Goal: Information Seeking & Learning: Learn about a topic

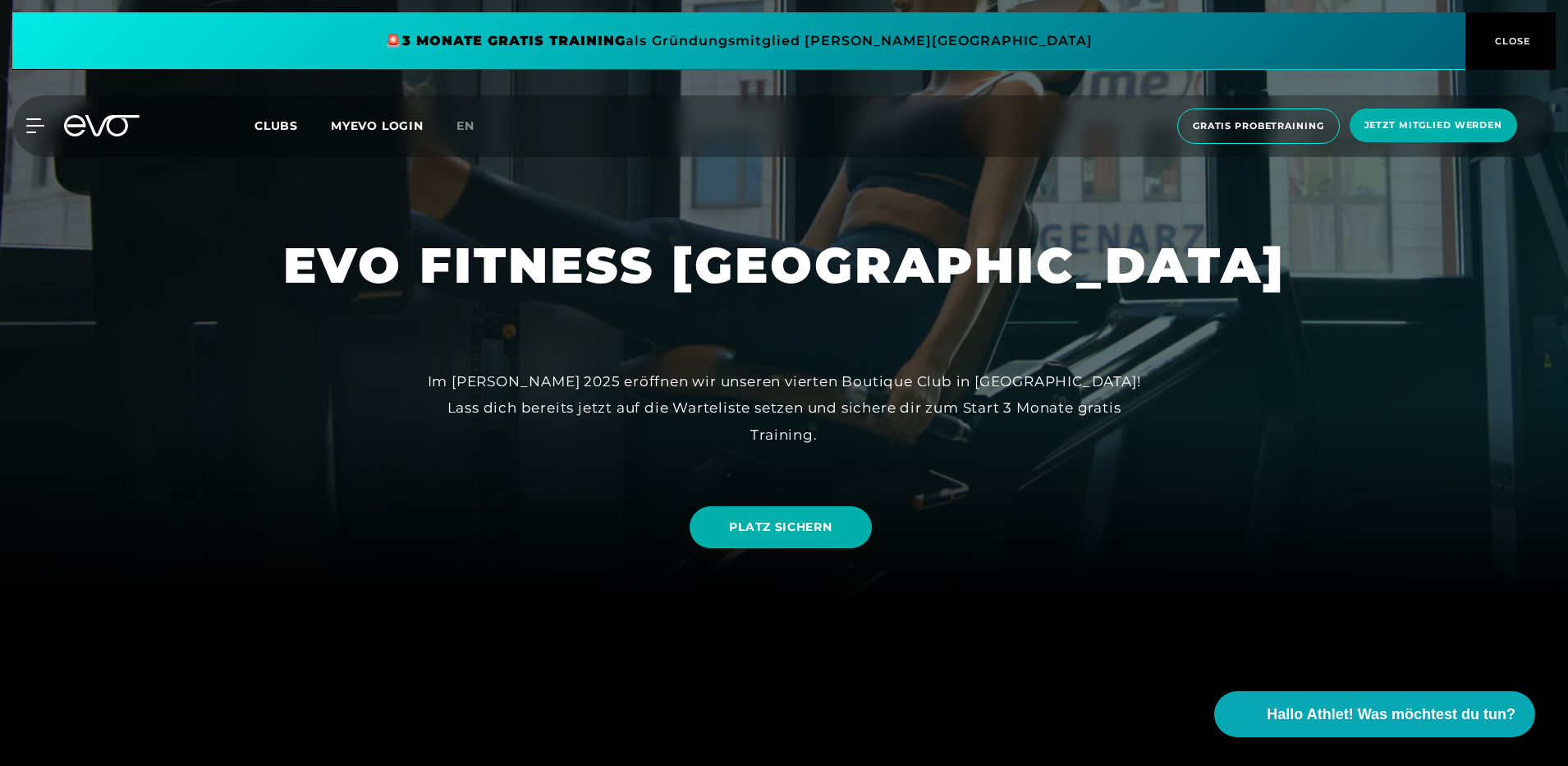
scroll to position [329, 0]
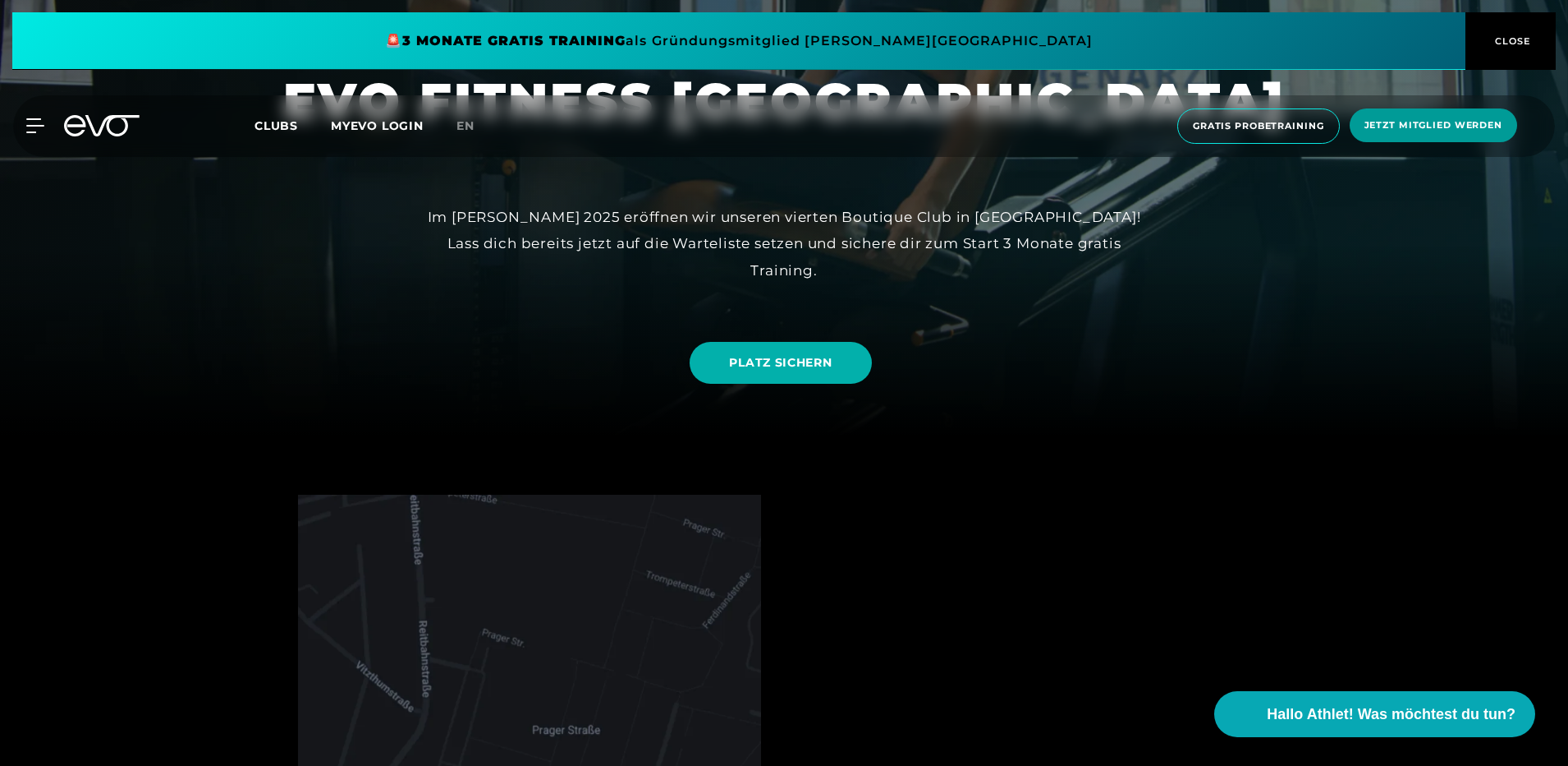
click at [1436, 129] on span "Jetzt Mitglied werden" at bounding box center [1434, 125] width 138 height 14
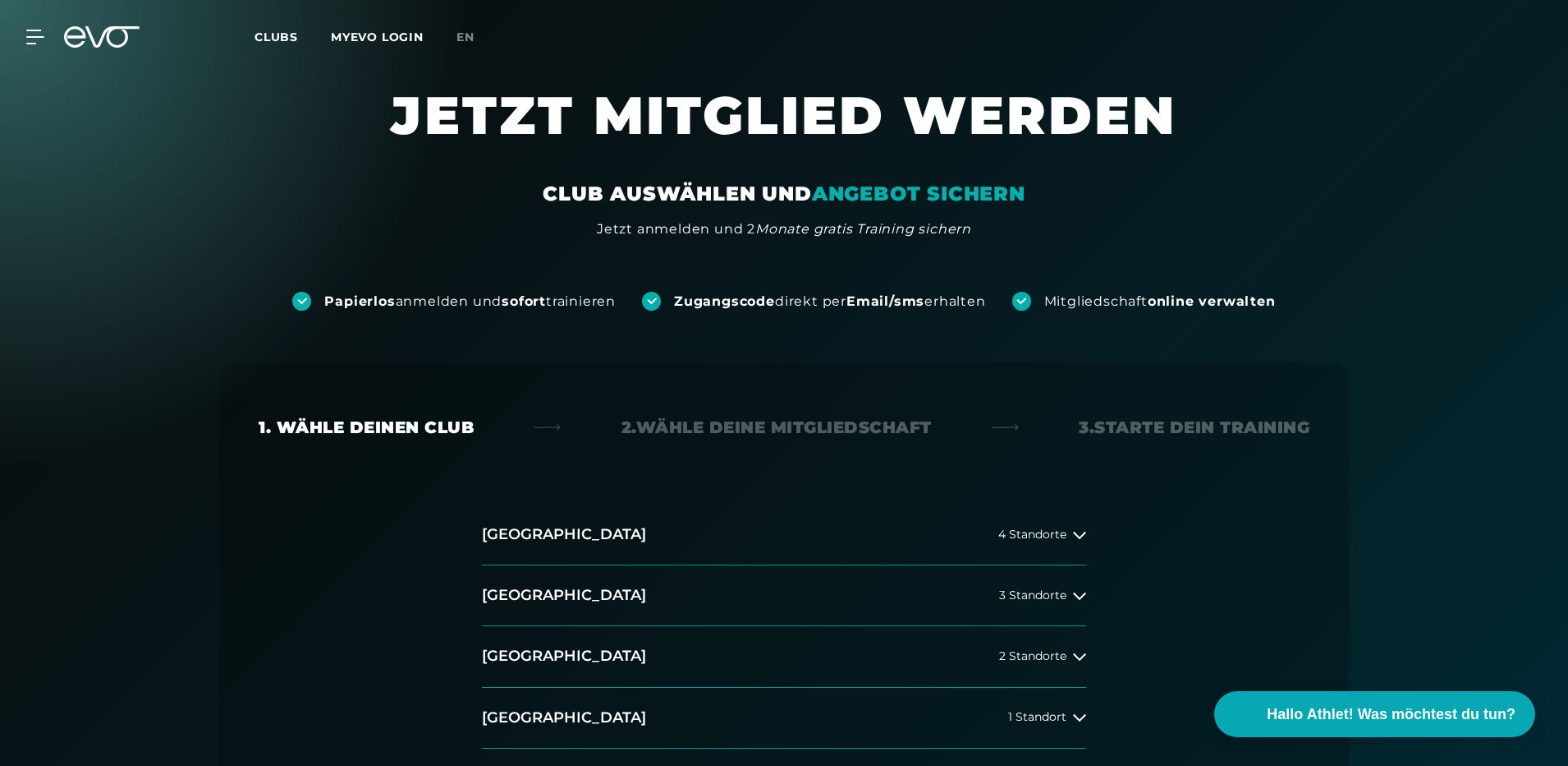
click at [299, 32] on link "Clubs" at bounding box center [293, 36] width 76 height 16
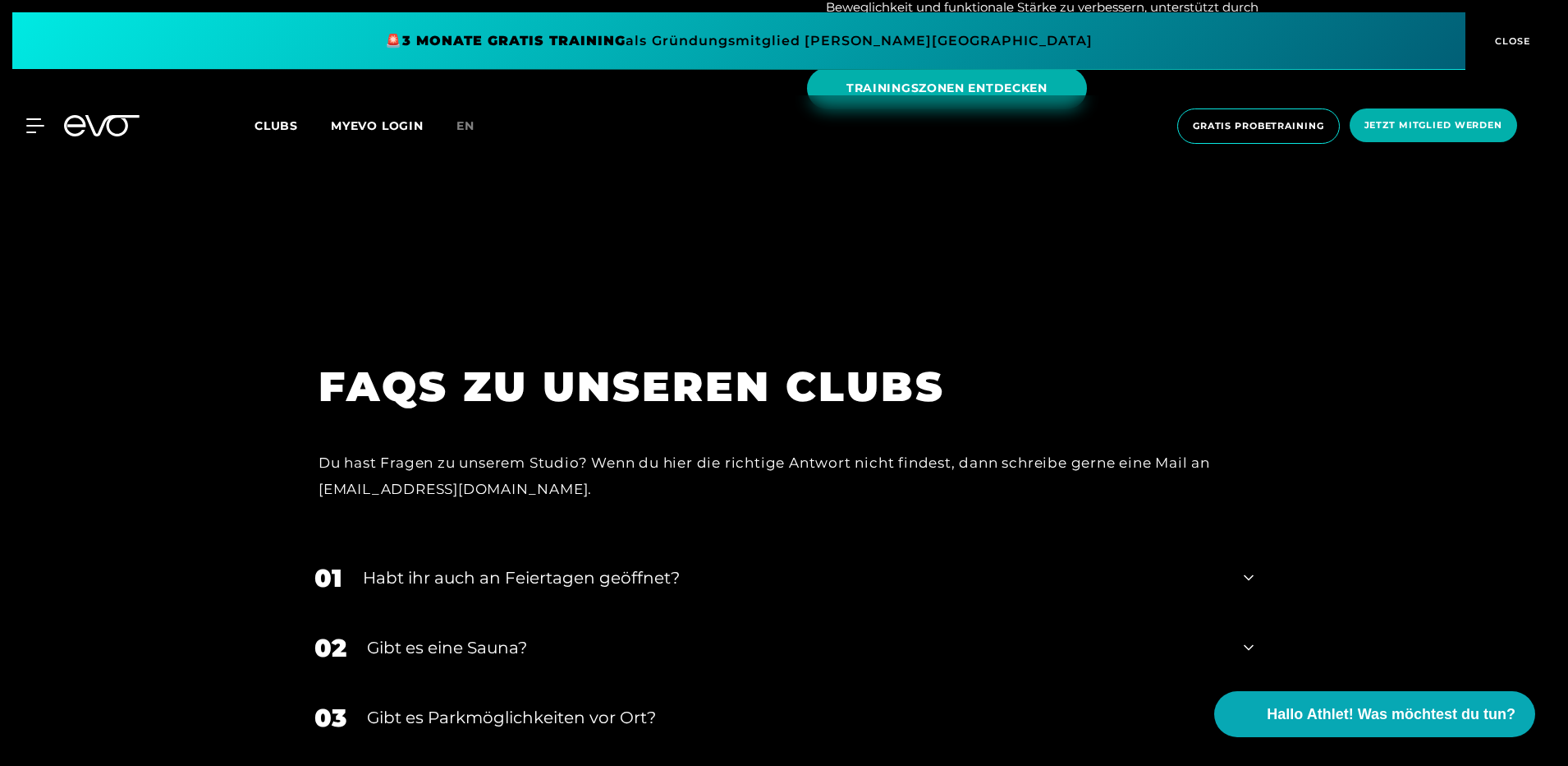
scroll to position [6409, 0]
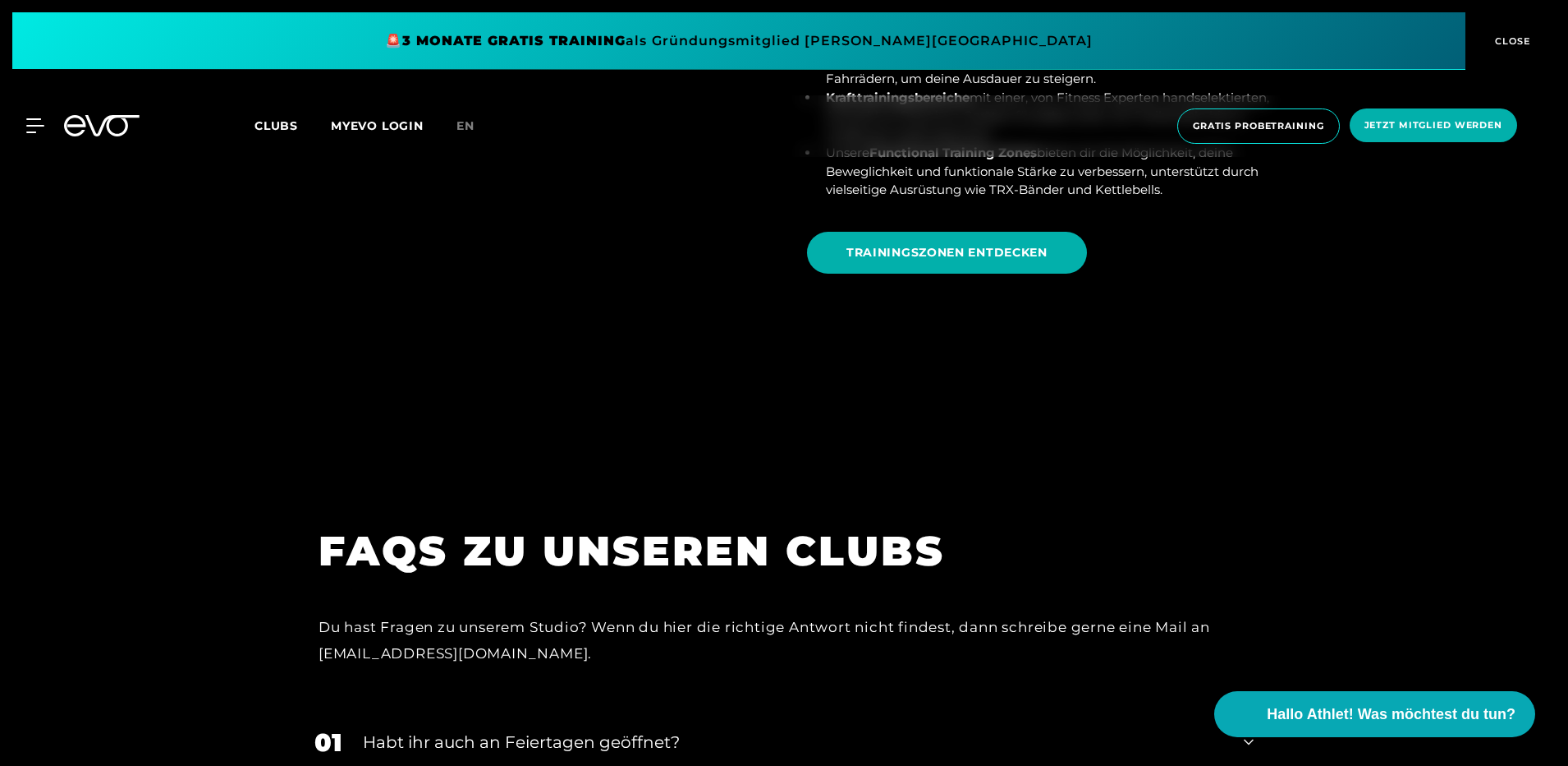
click at [1509, 54] on button "CLOSE" at bounding box center [1511, 41] width 91 height 58
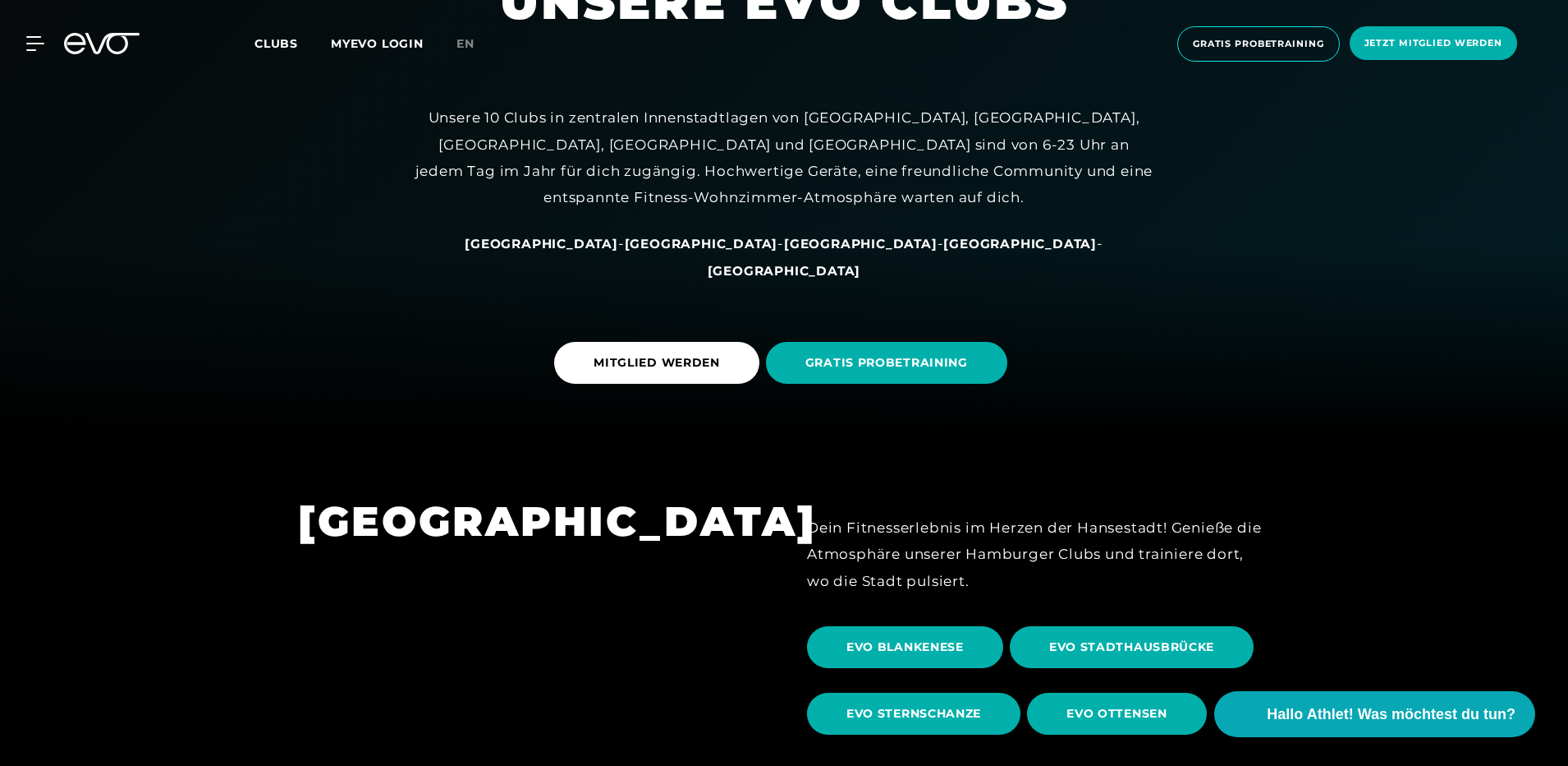
scroll to position [0, 0]
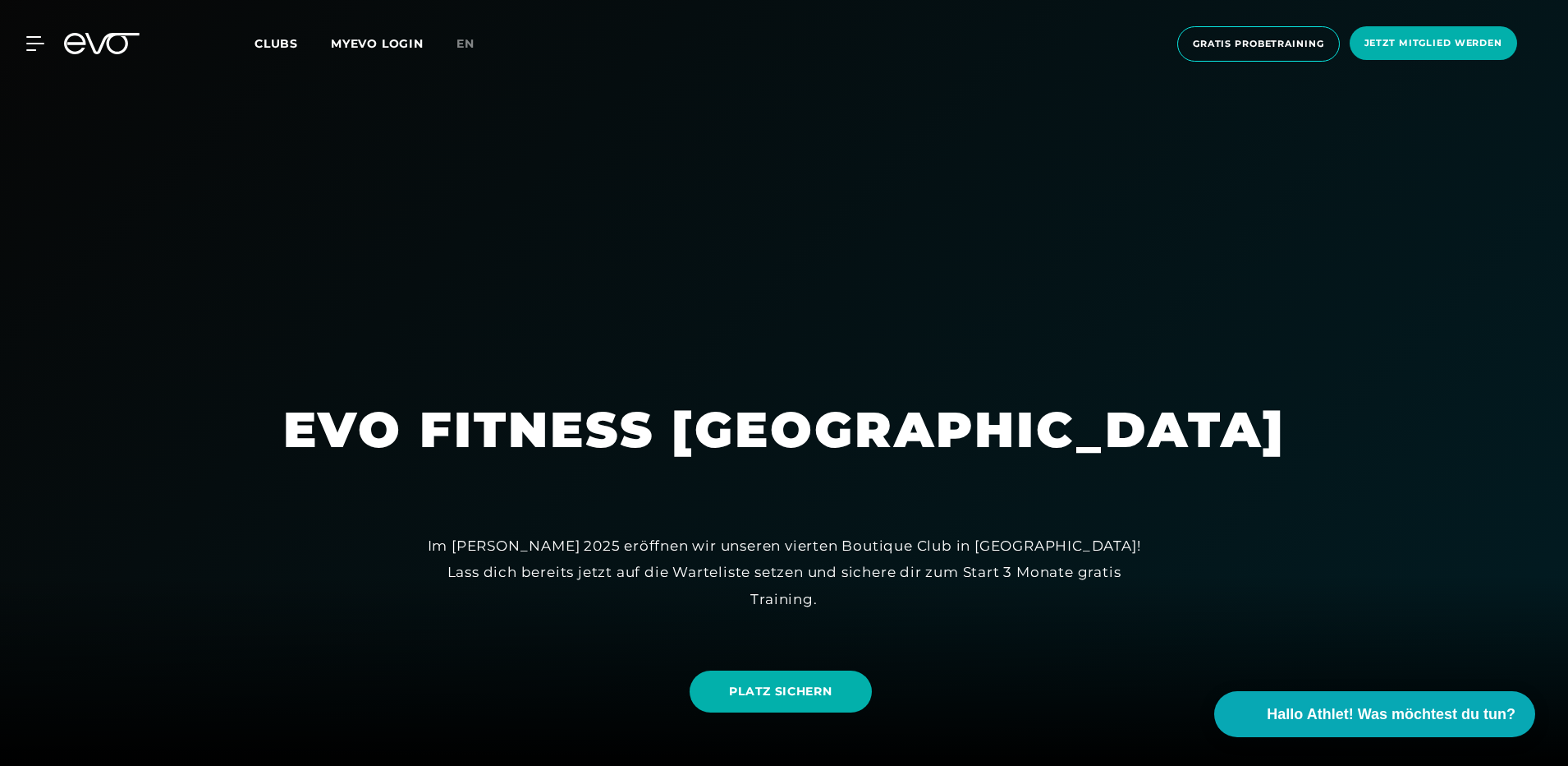
scroll to position [82, 0]
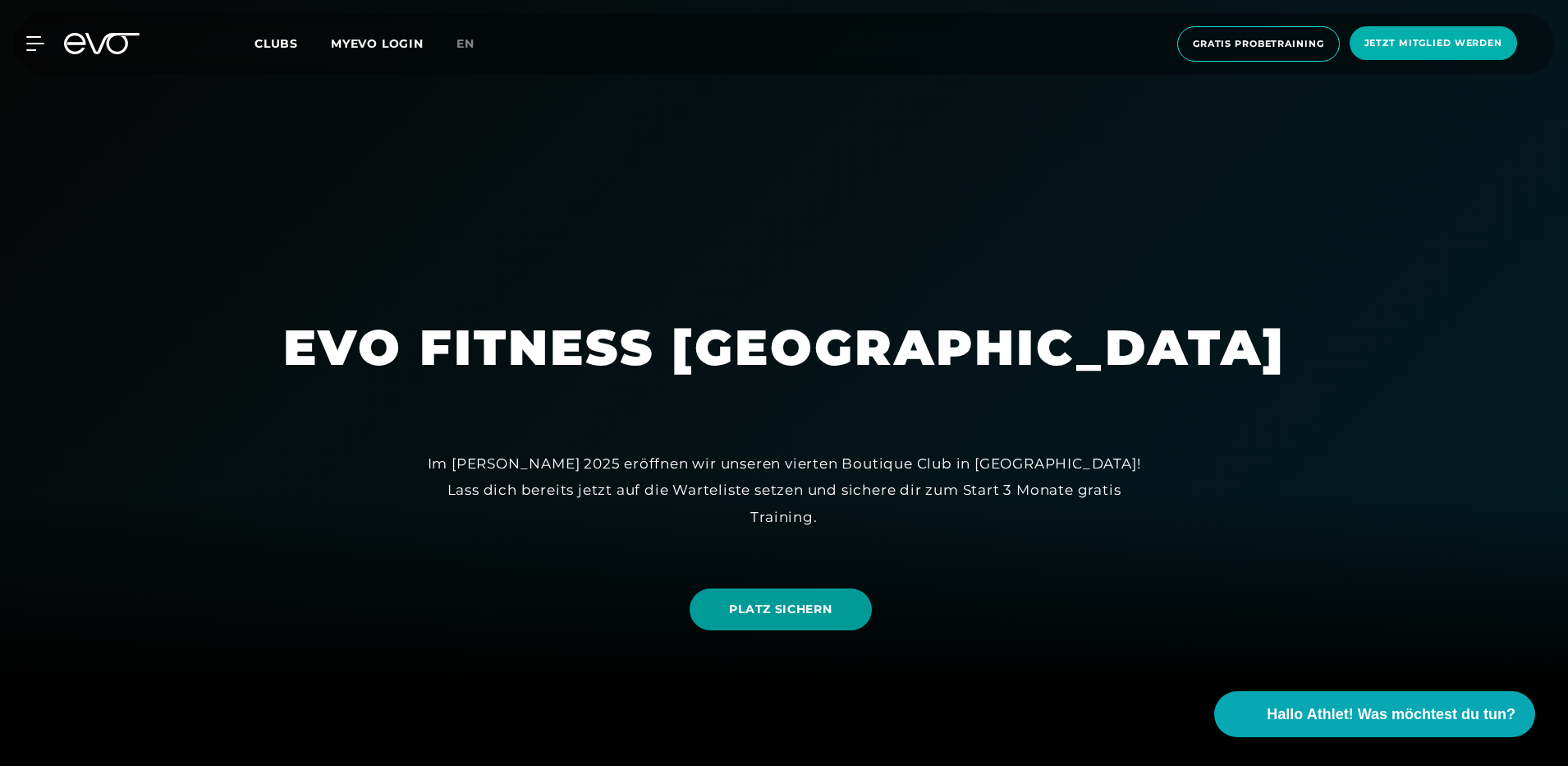
click at [790, 608] on span "PLATZ SICHERN" at bounding box center [780, 609] width 103 height 17
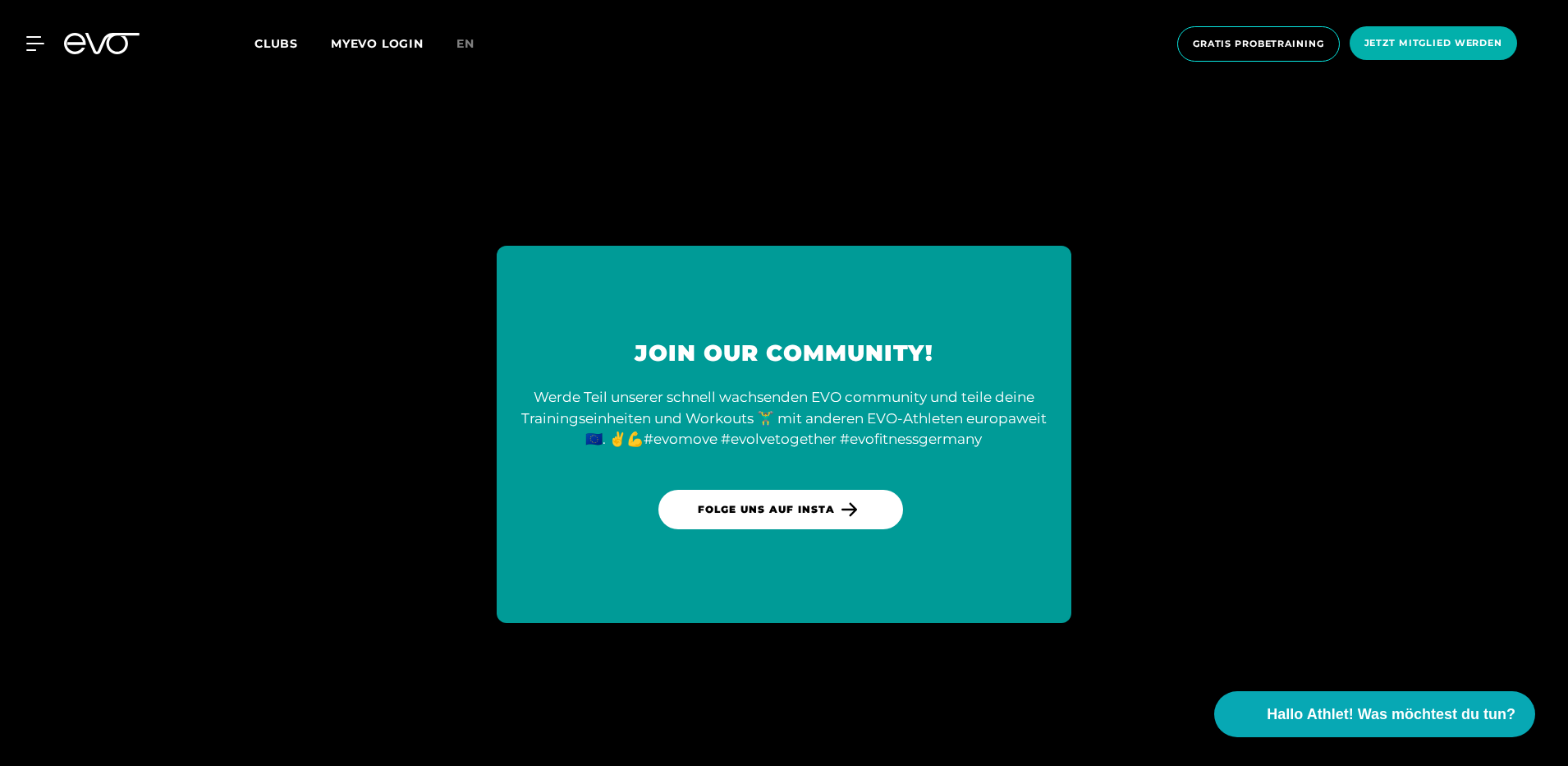
scroll to position [4642, 0]
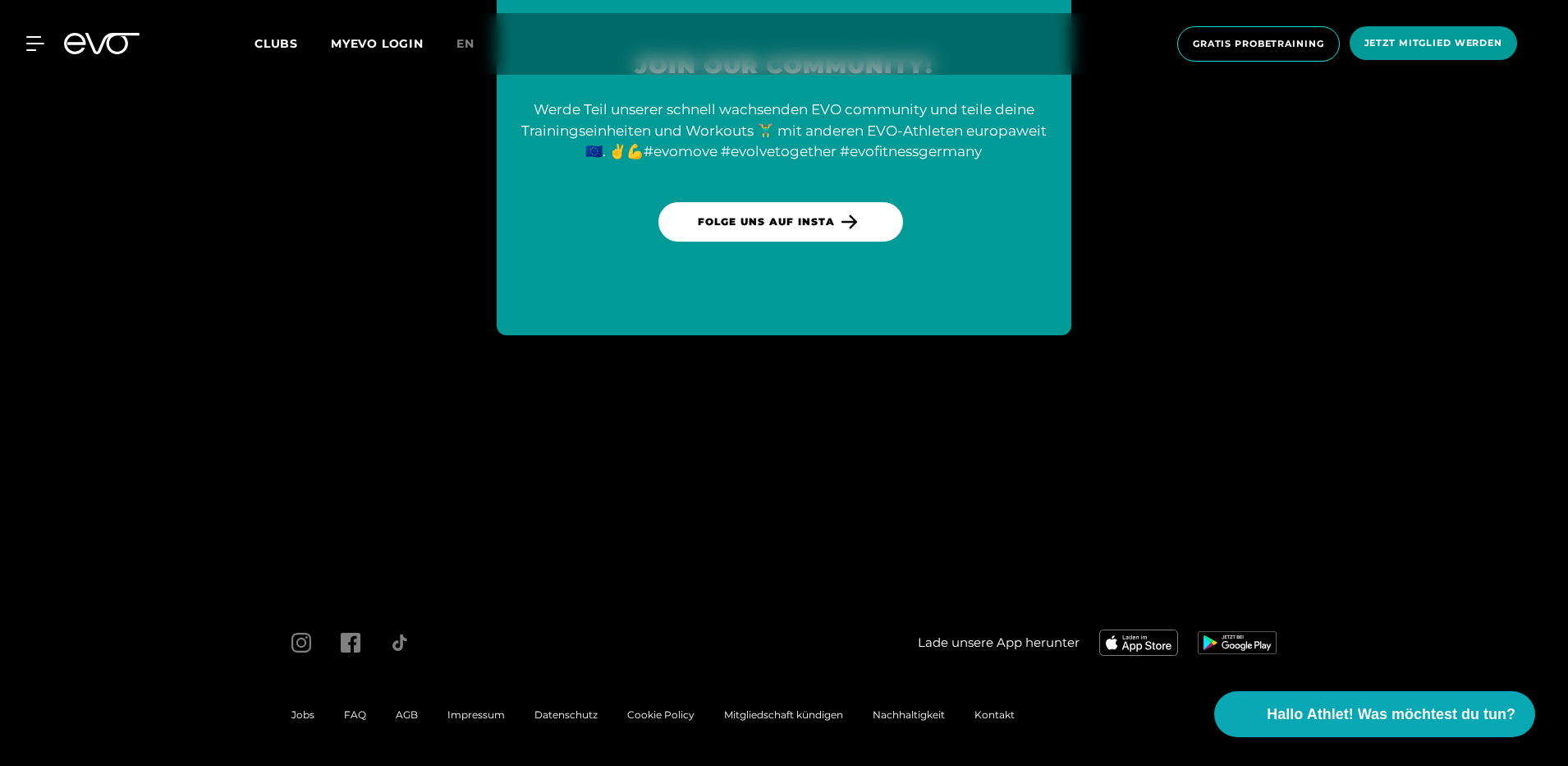
click at [1405, 37] on span "Jetzt Mitglied werden" at bounding box center [1434, 43] width 138 height 14
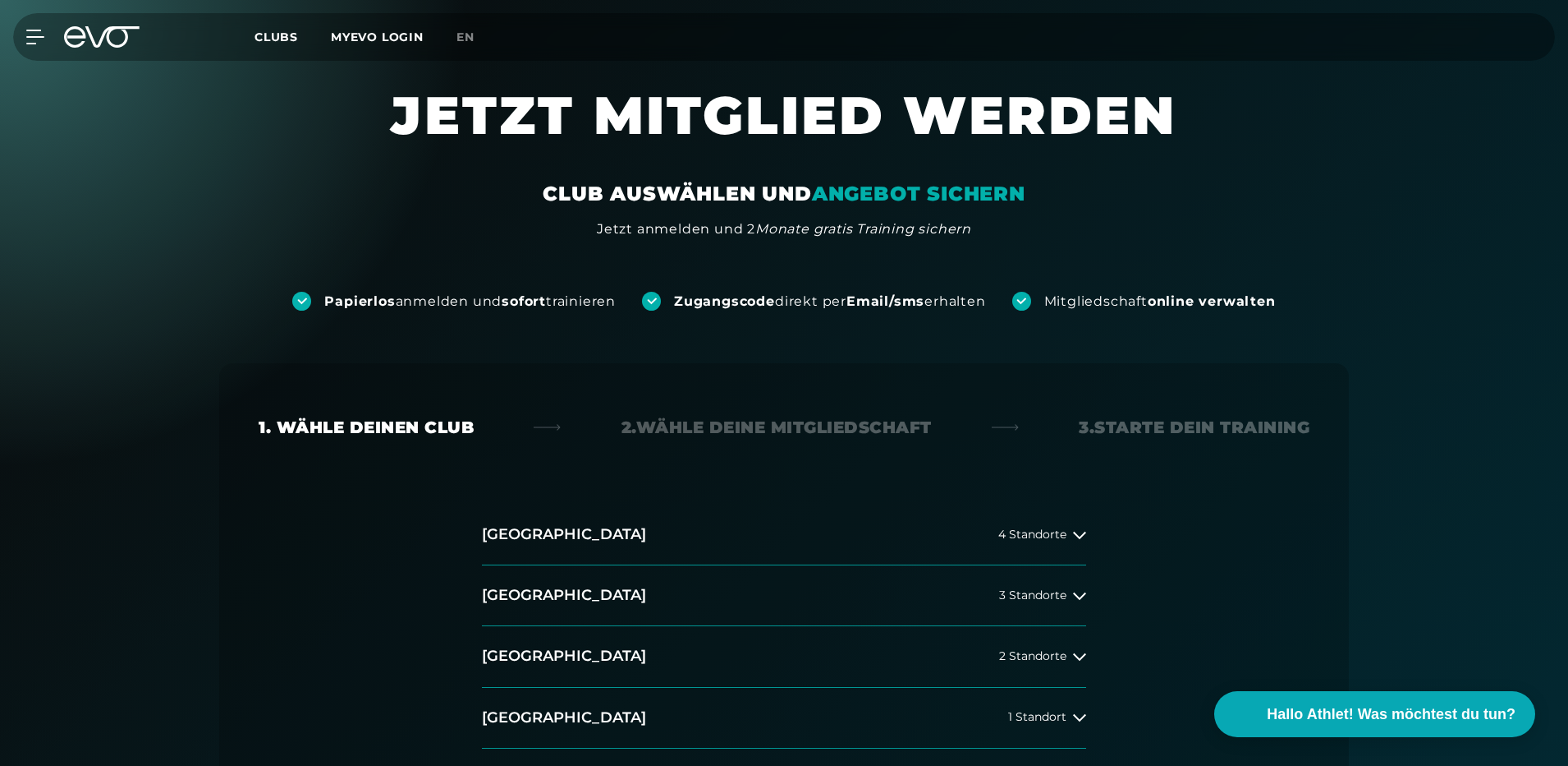
scroll to position [82, 0]
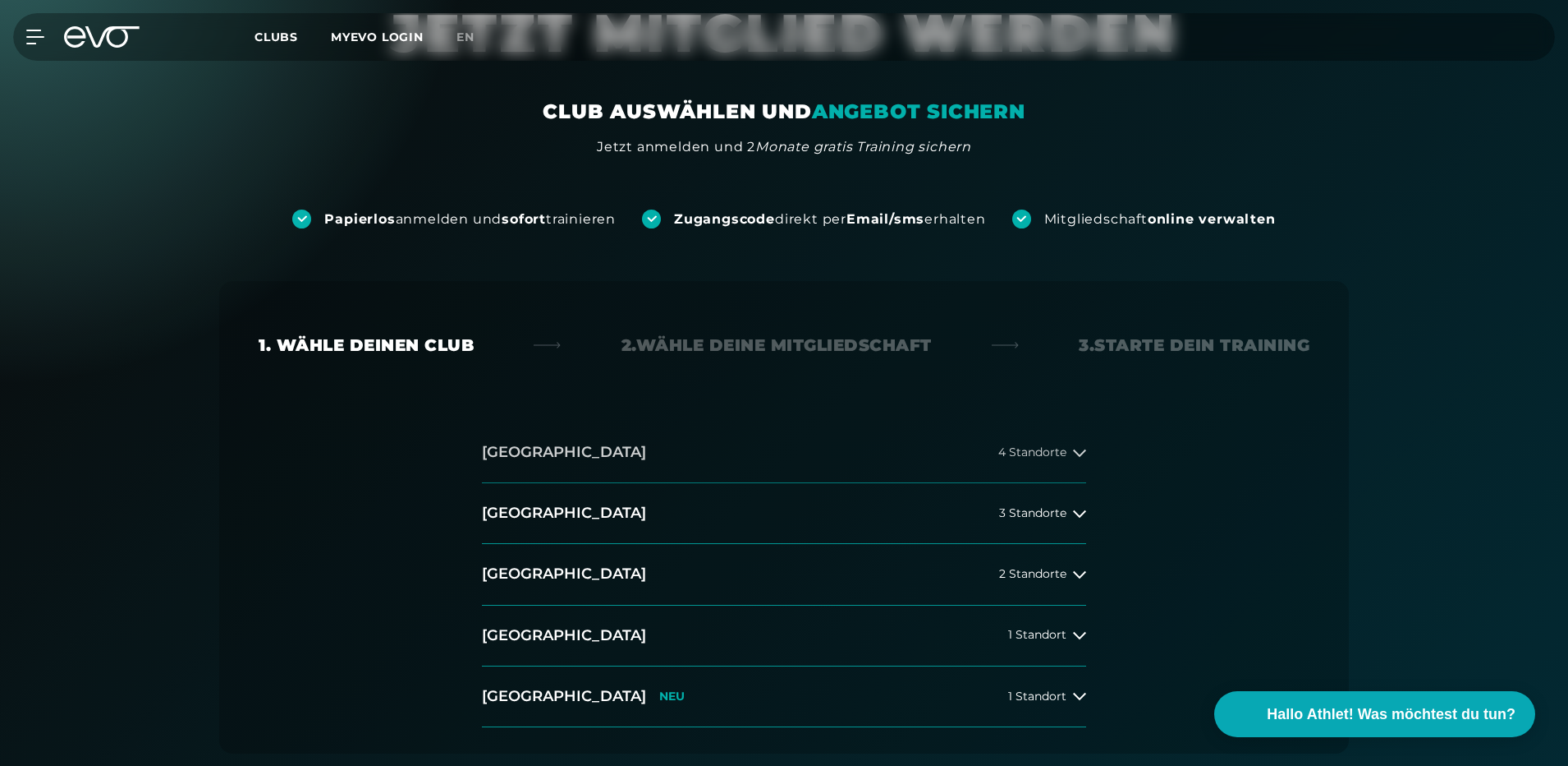
click at [607, 452] on button "Hamburg 4 Standorte" at bounding box center [784, 452] width 604 height 60
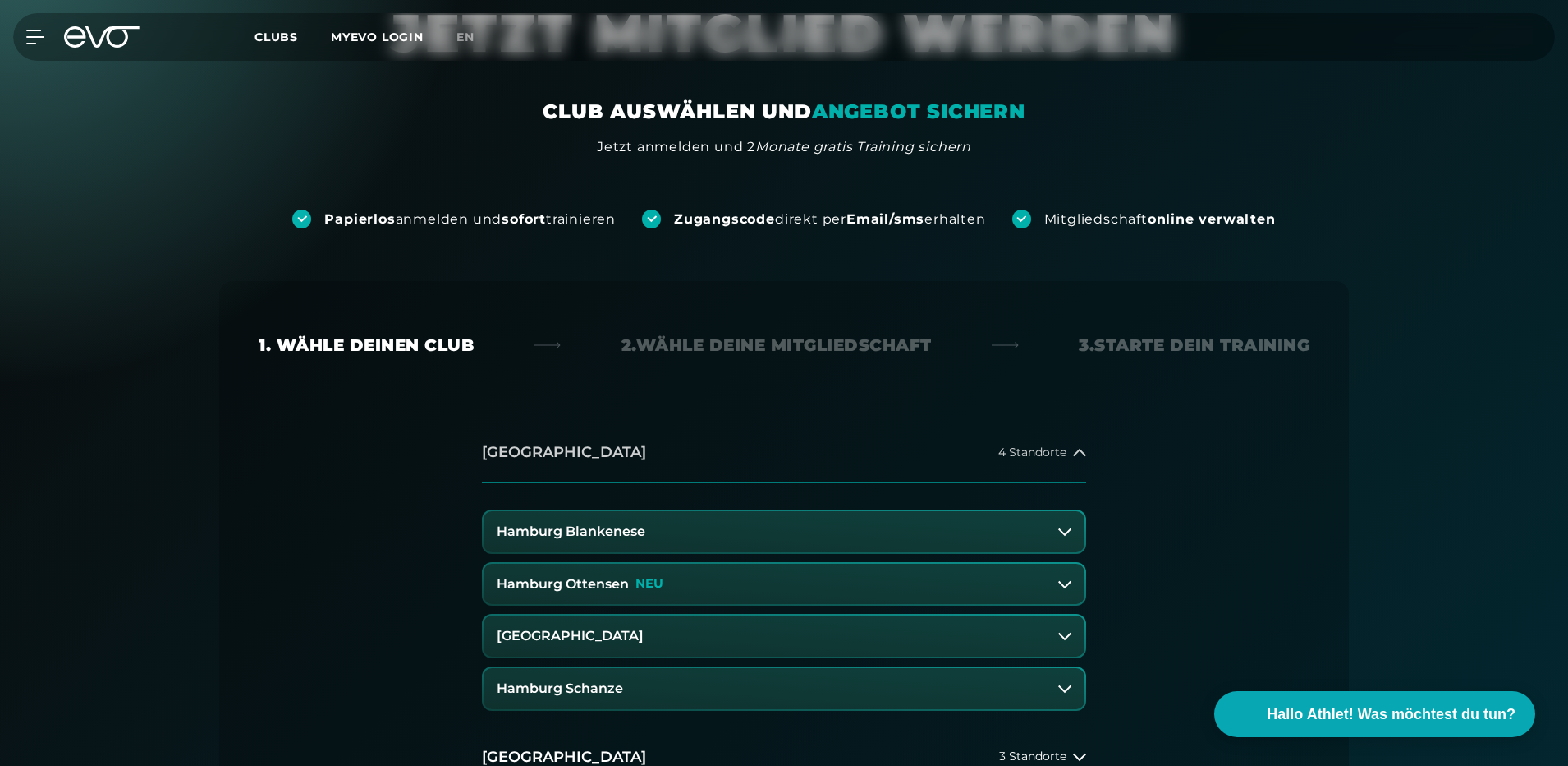
click at [607, 452] on button "Hamburg 4 Standorte" at bounding box center [784, 452] width 604 height 60
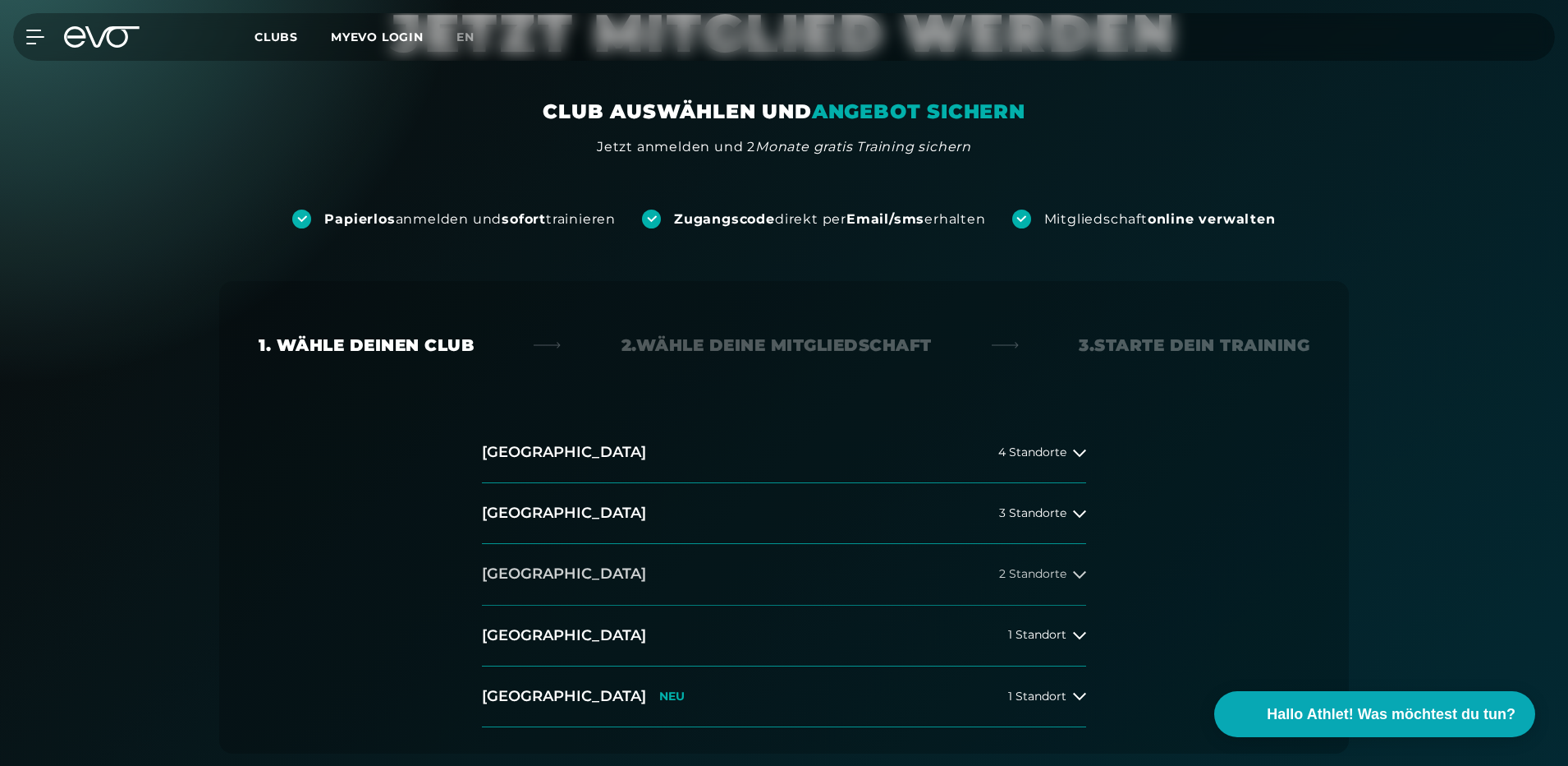
scroll to position [164, 0]
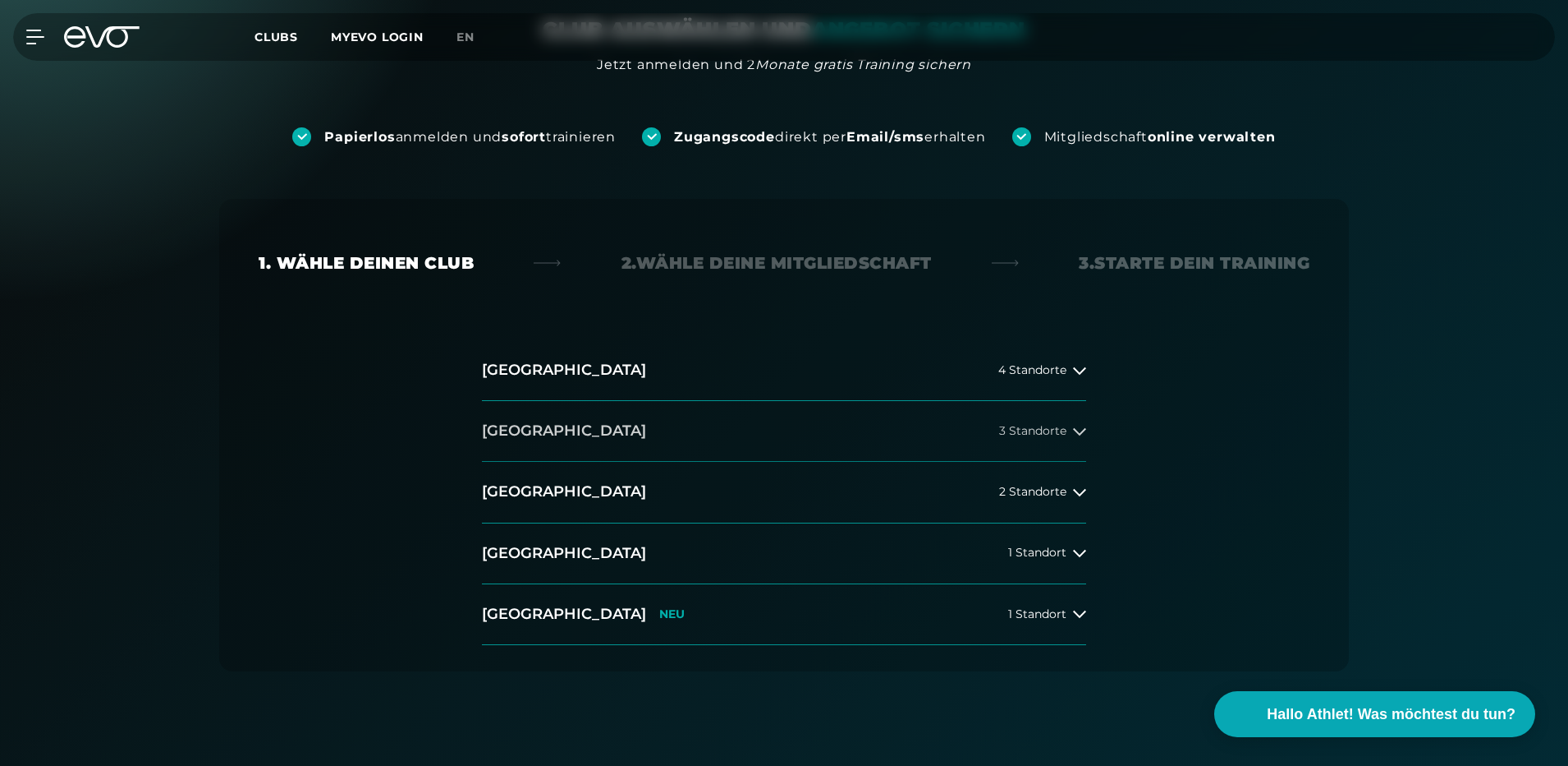
click at [610, 425] on button "Berlin 3 Standorte" at bounding box center [784, 431] width 604 height 60
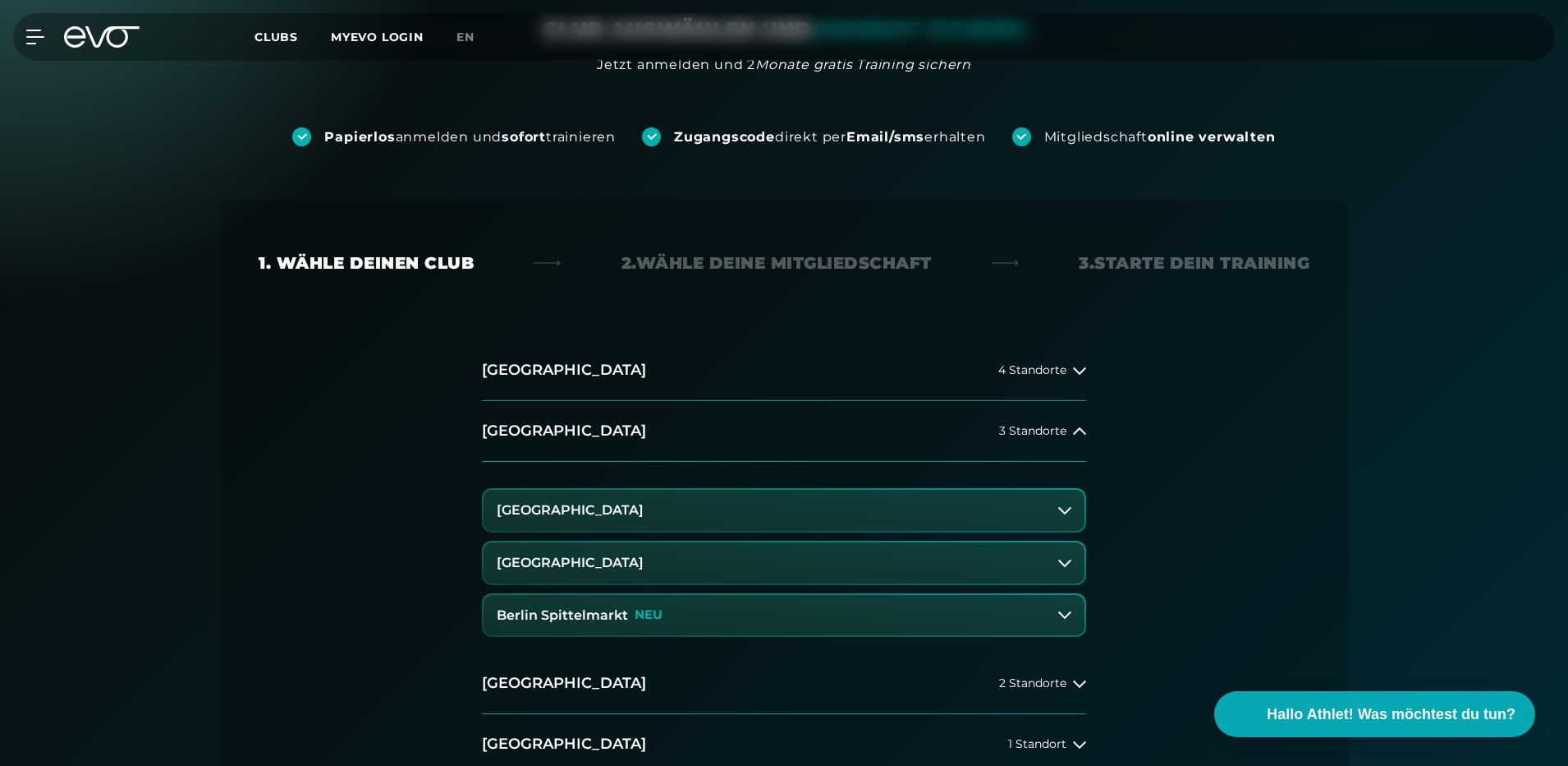
click at [625, 518] on button "[GEOGRAPHIC_DATA]" at bounding box center [784, 509] width 601 height 41
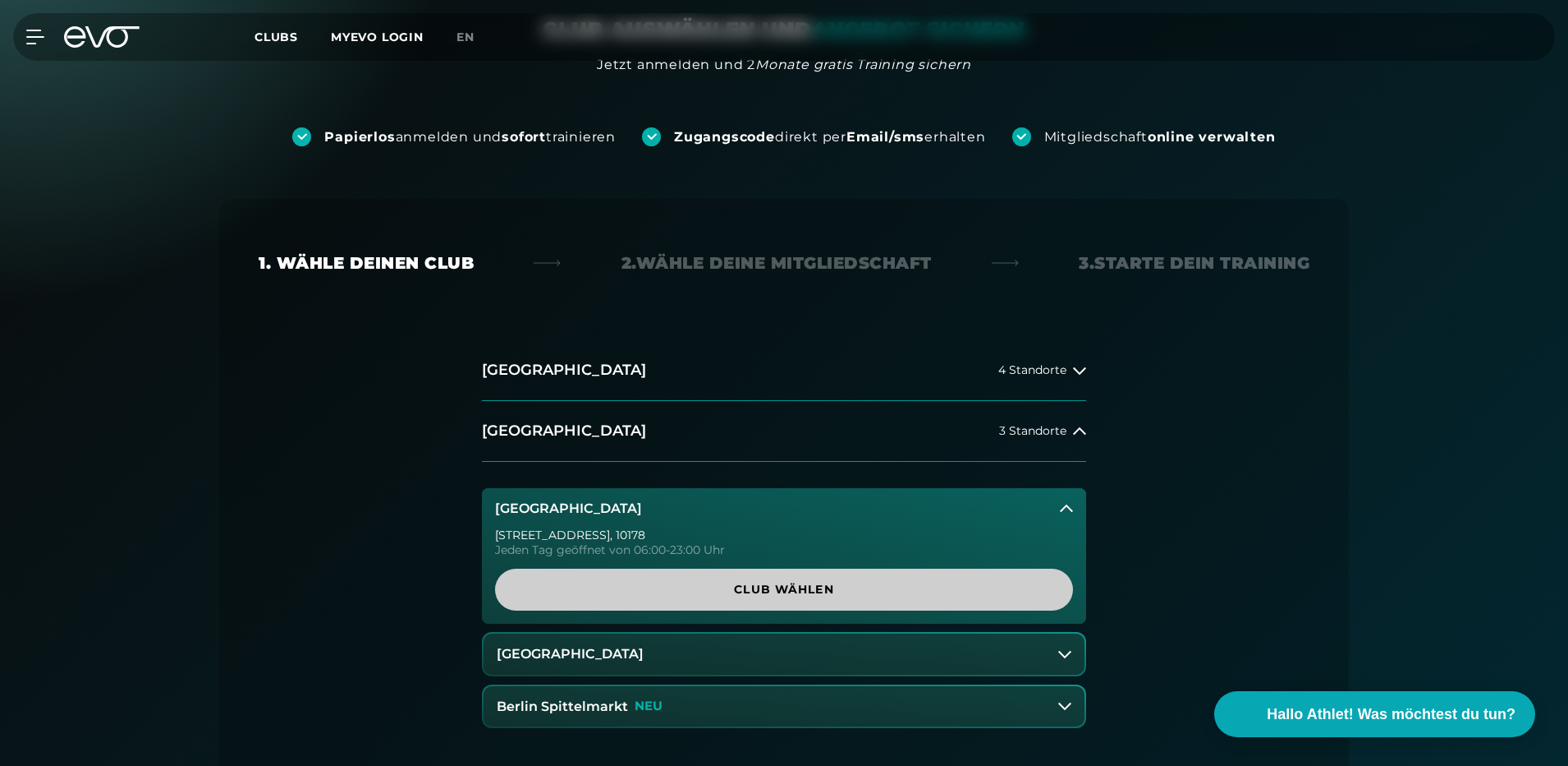
click at [759, 599] on span "Club wählen" at bounding box center [784, 589] width 578 height 42
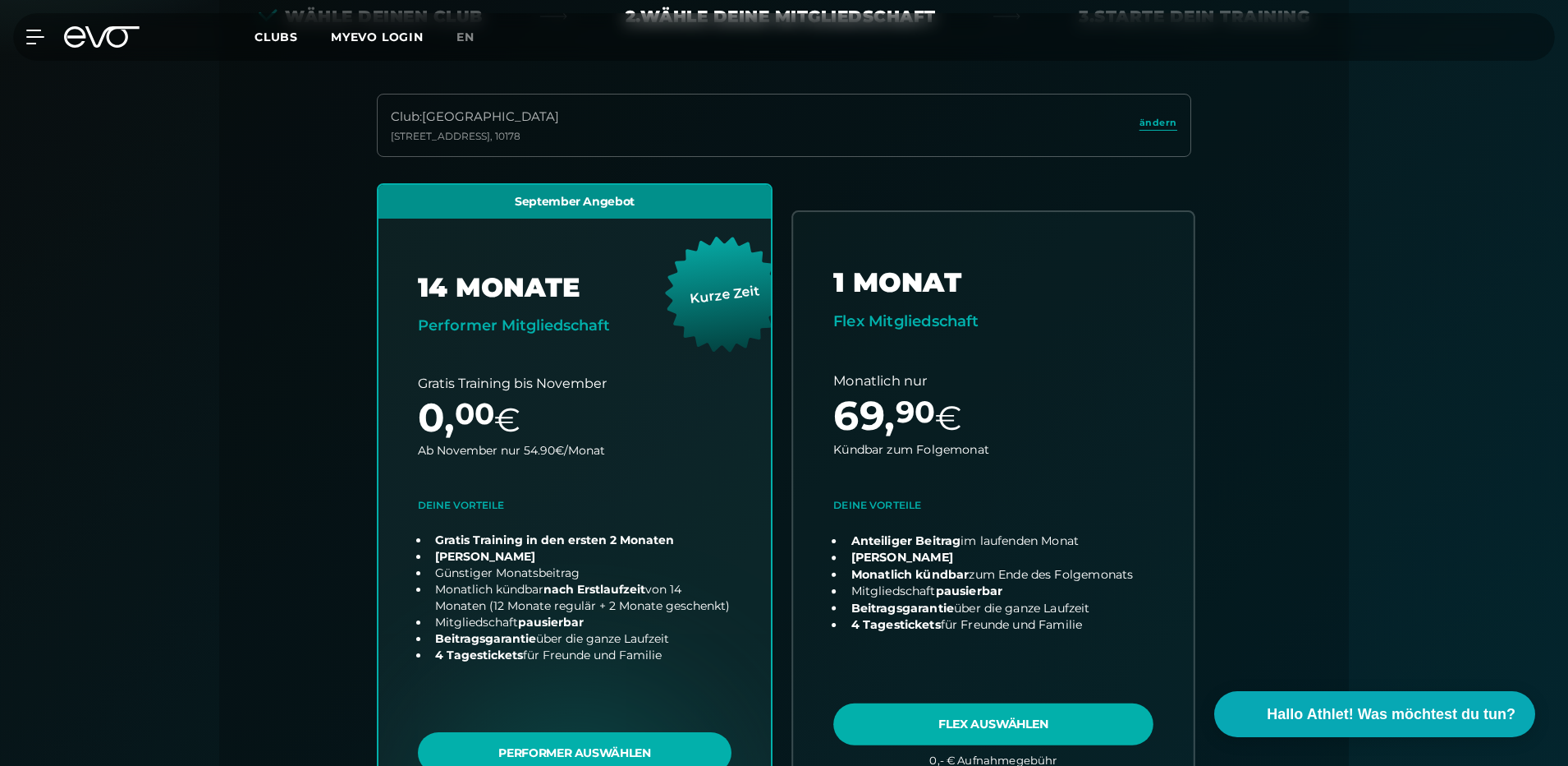
scroll to position [493, 0]
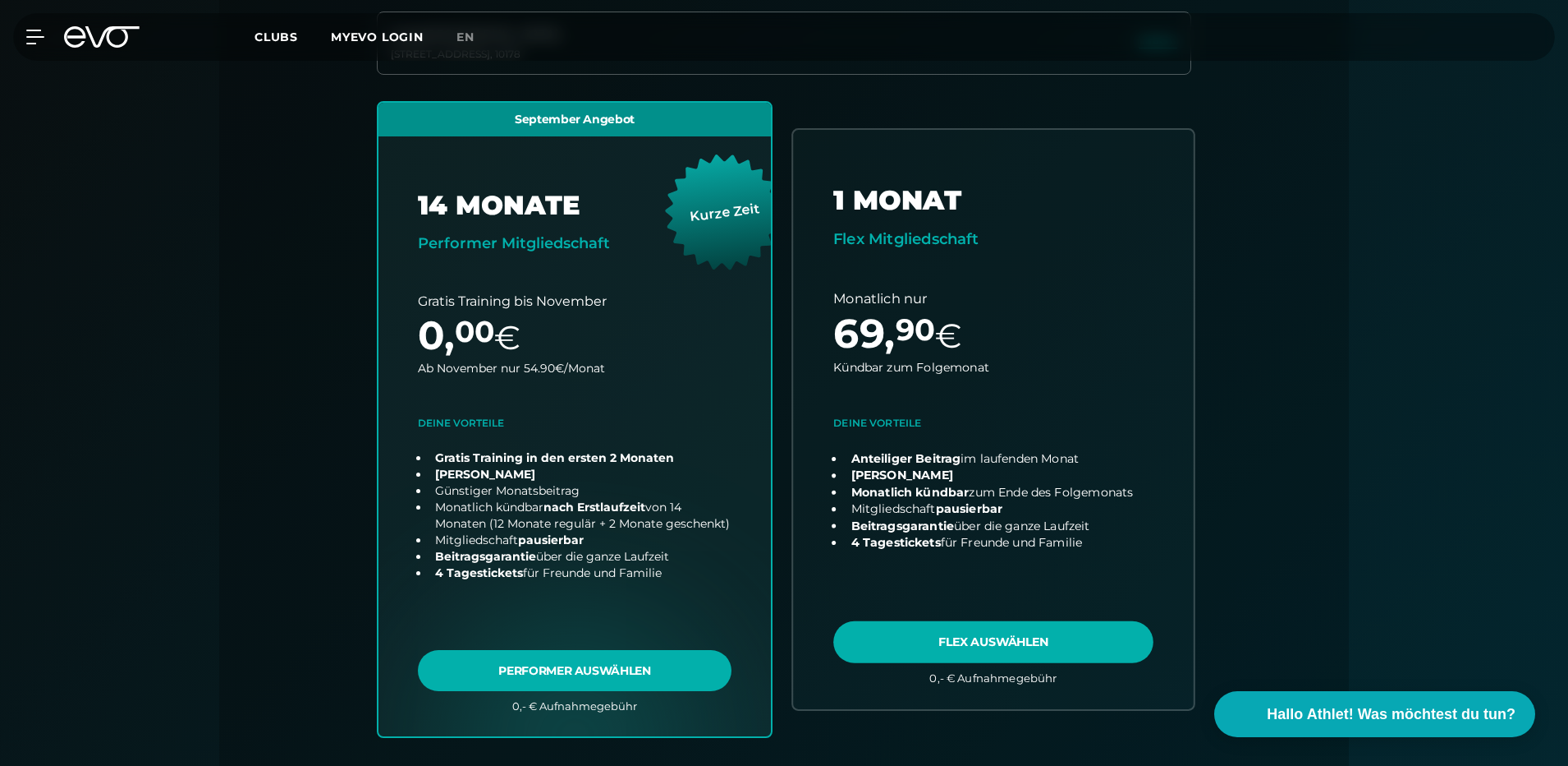
click at [867, 412] on link "choose plan" at bounding box center [993, 418] width 400 height 578
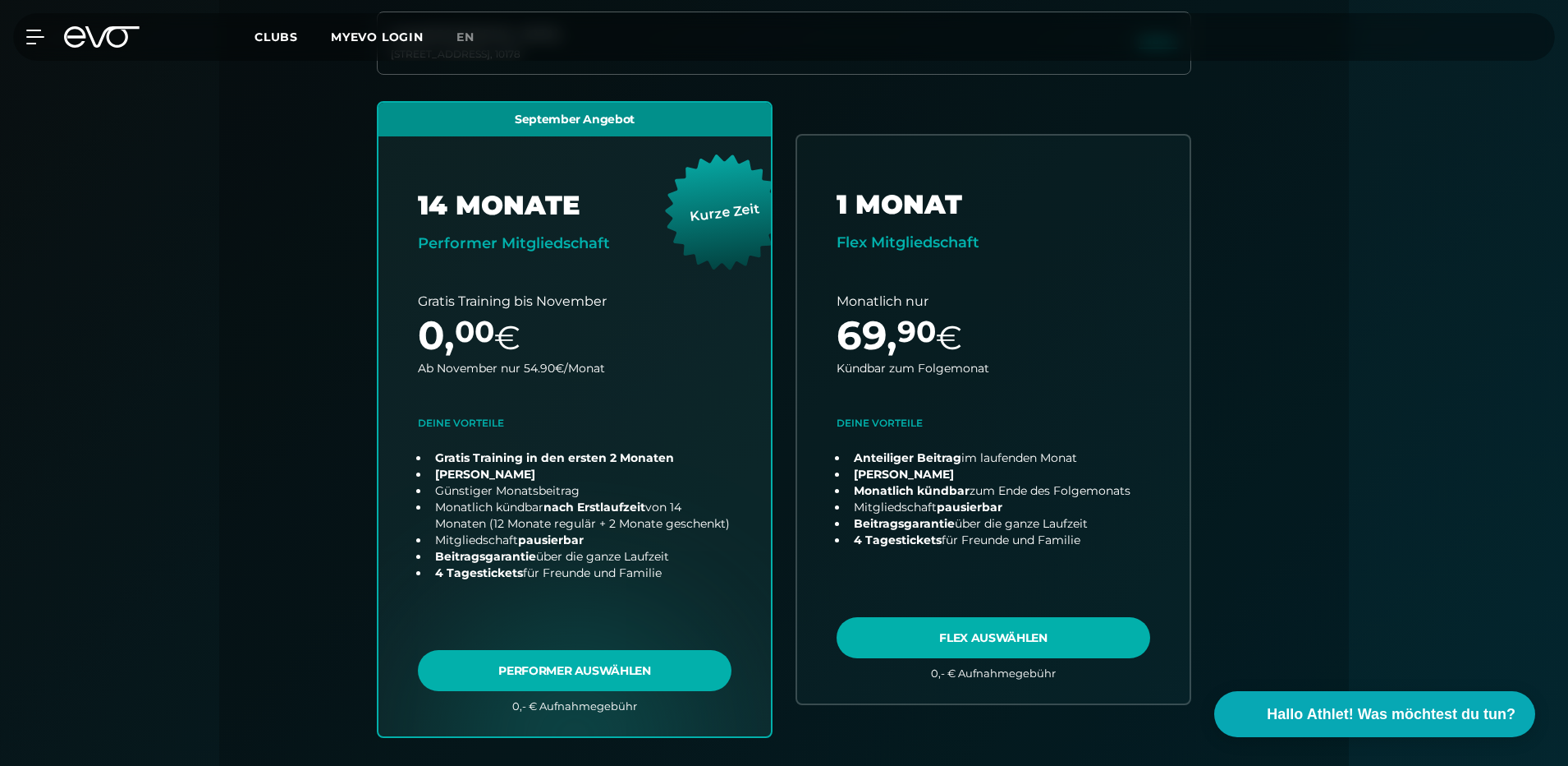
scroll to position [0, 0]
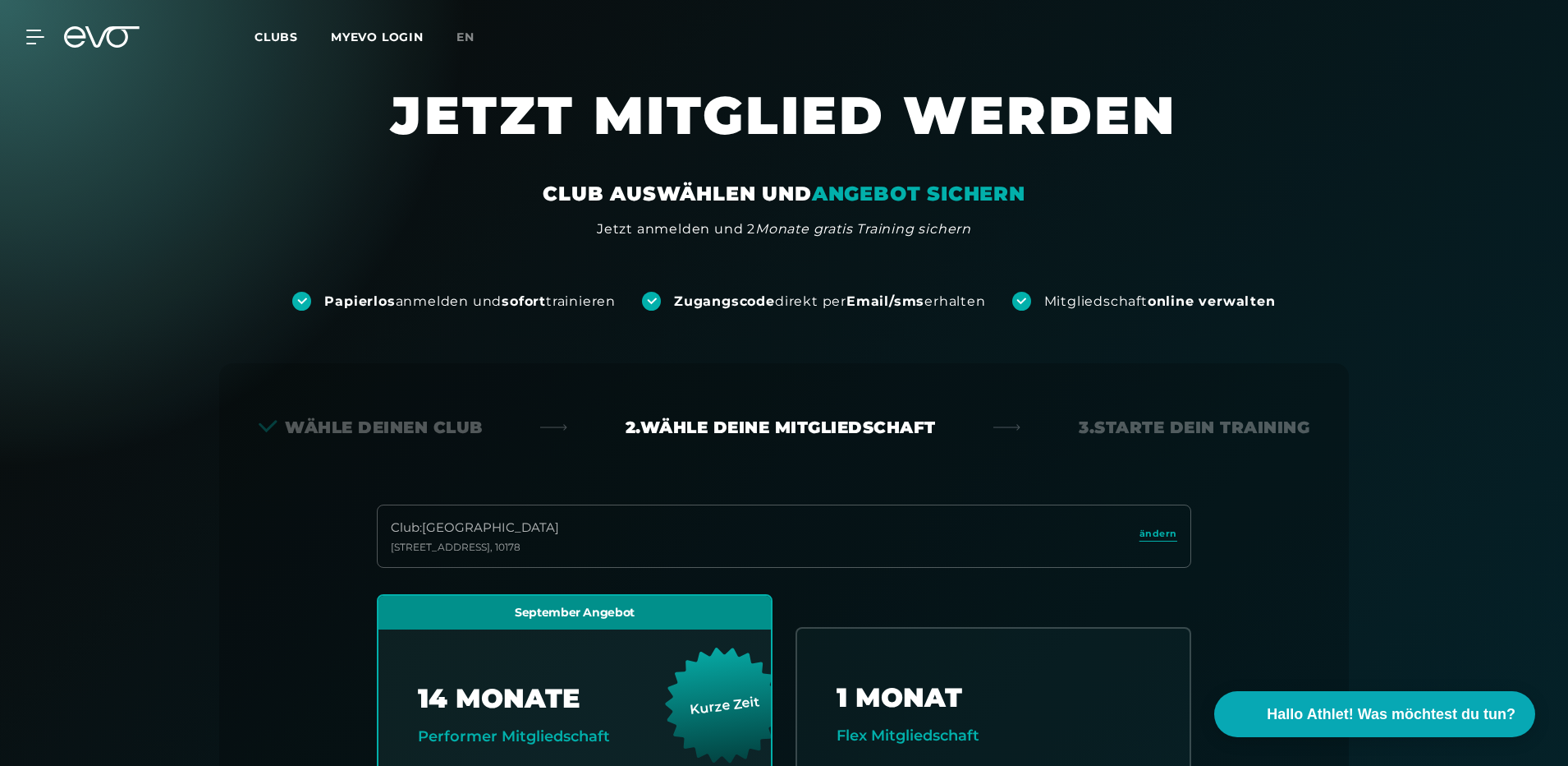
click at [300, 30] on link "Clubs" at bounding box center [293, 36] width 76 height 16
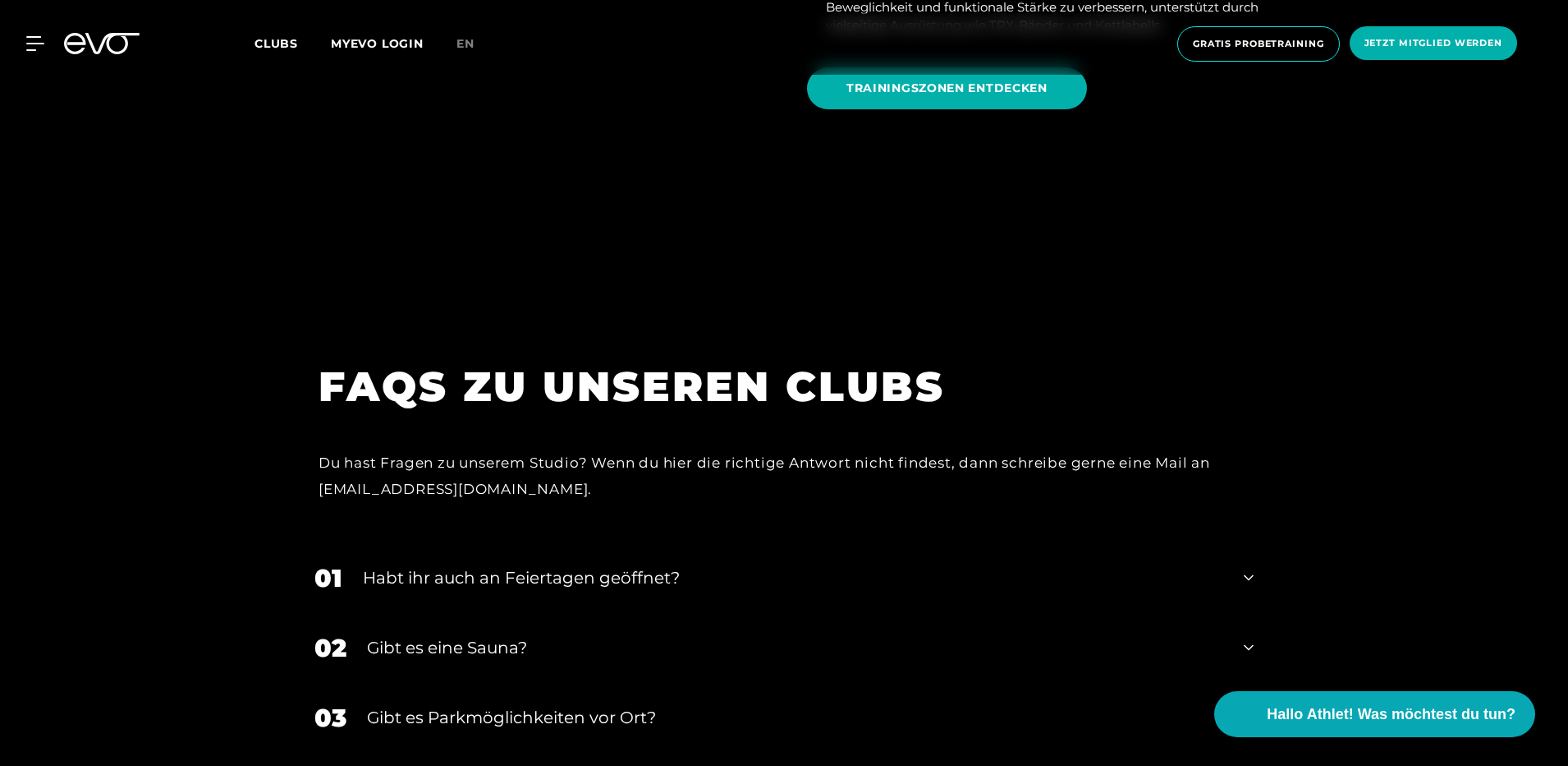
scroll to position [6655, 0]
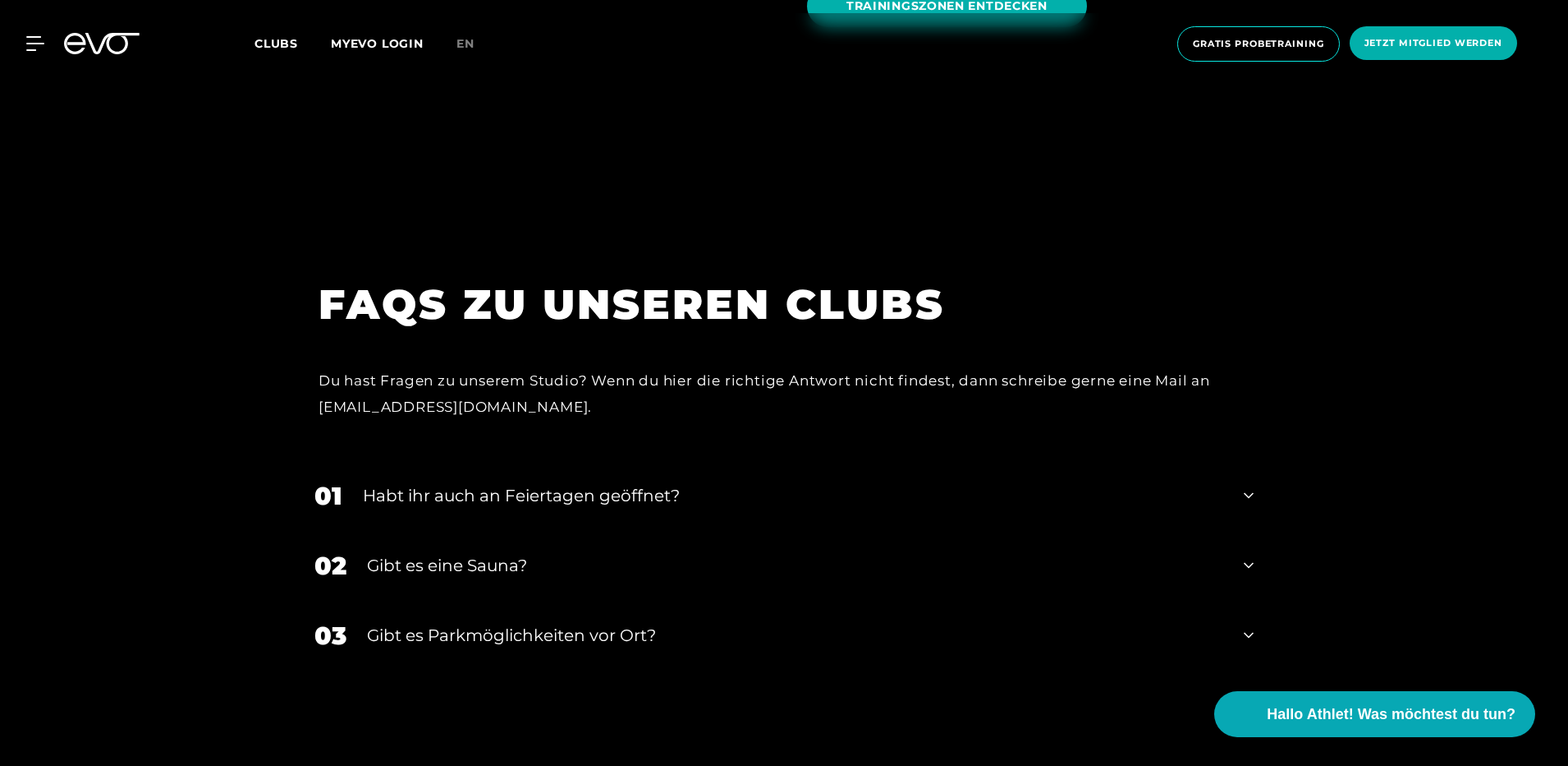
click at [394, 483] on div "Habt ihr auch an Feiertagen geöffnet?" at bounding box center [793, 495] width 861 height 25
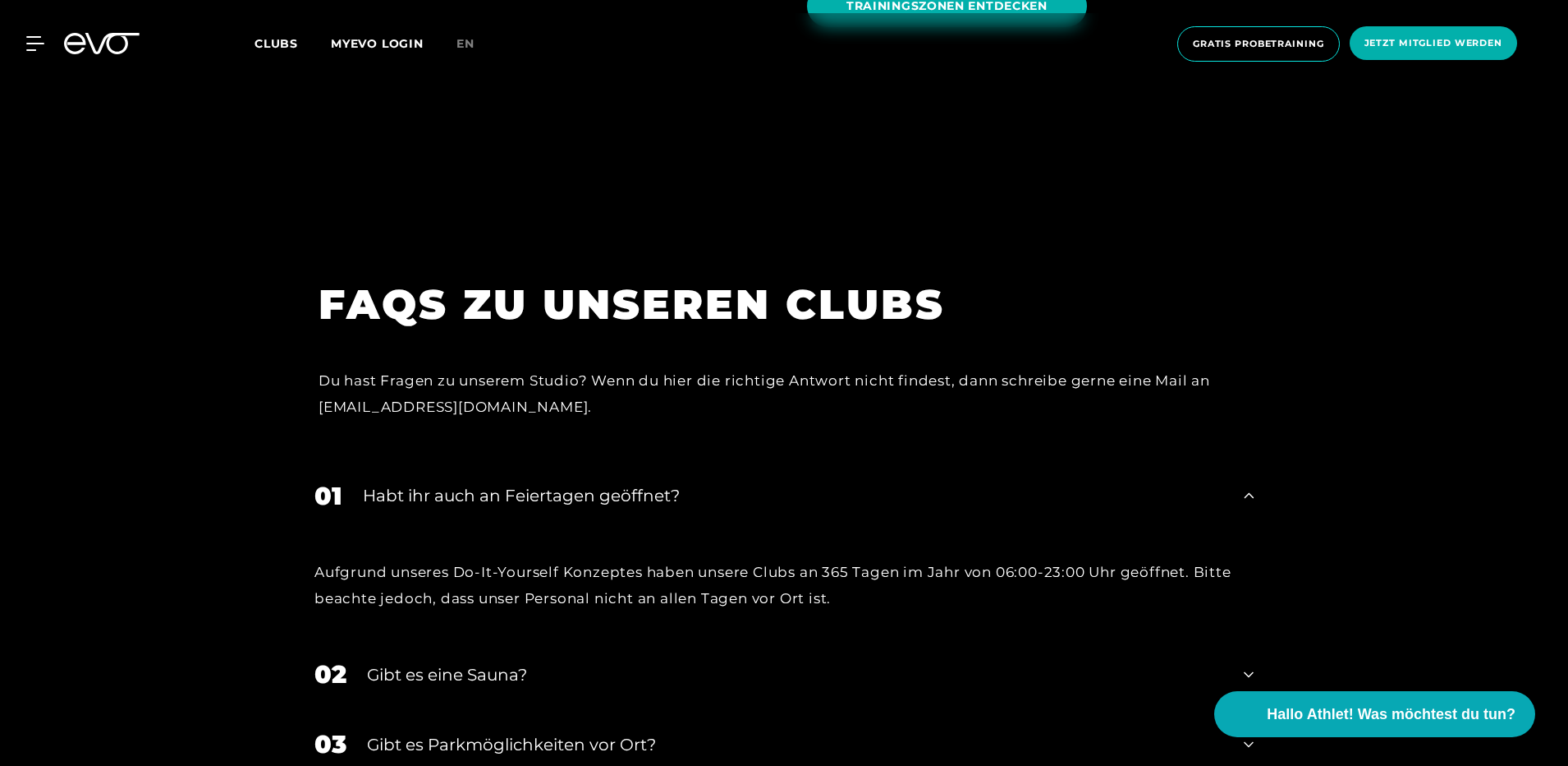
scroll to position [6819, 0]
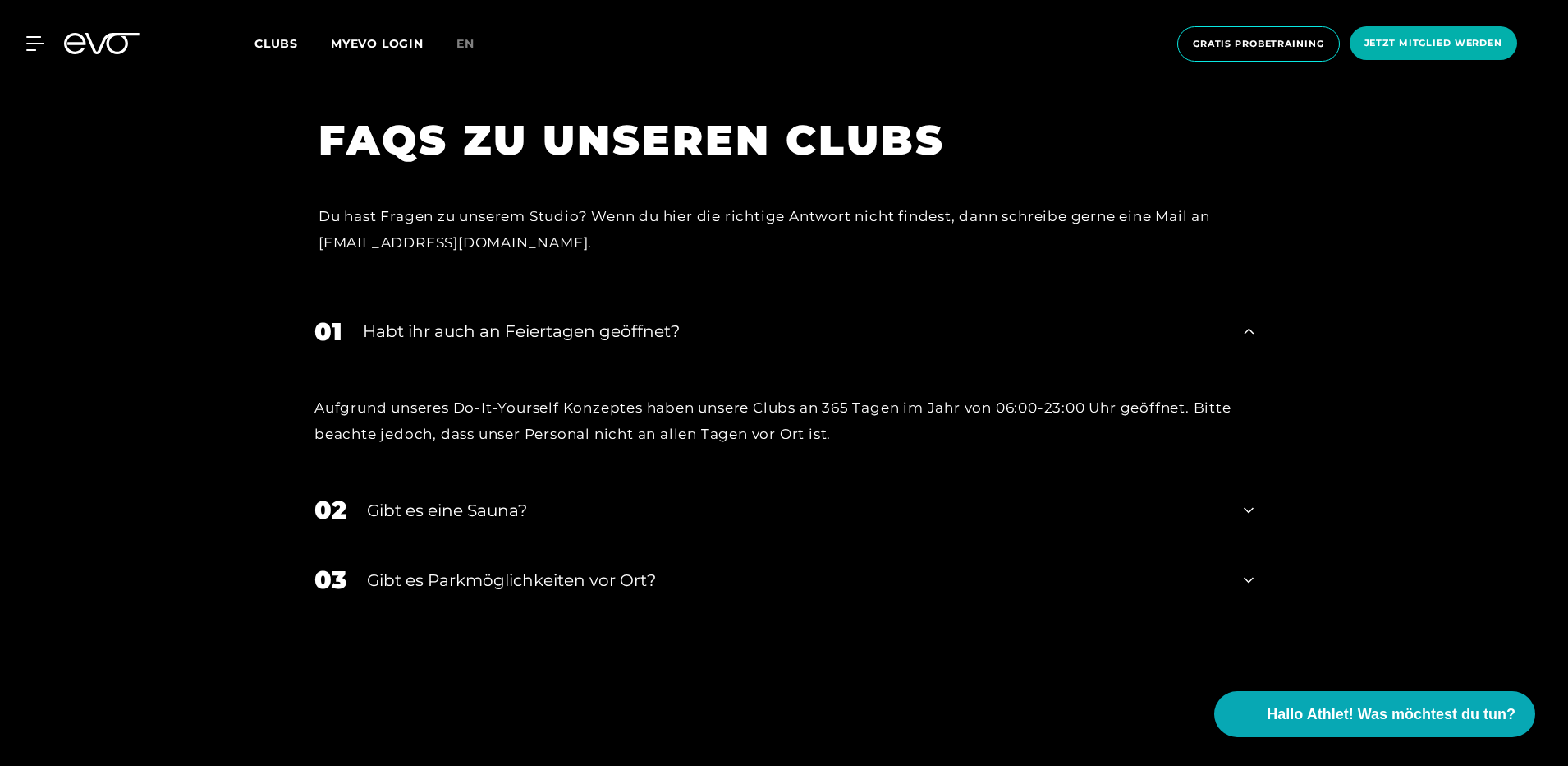
click at [591, 418] on div "Aufgrund unseres Do-It-Yourself Konzeptes haben unsere Clubs an 365 Tagen im Ja…" at bounding box center [784, 421] width 972 height 110
click at [560, 498] on div "Gibt es eine Sauna?" at bounding box center [795, 510] width 856 height 25
click at [445, 650] on div "Gibt es Parkmöglichkeiten vor Ort?" at bounding box center [795, 662] width 856 height 25
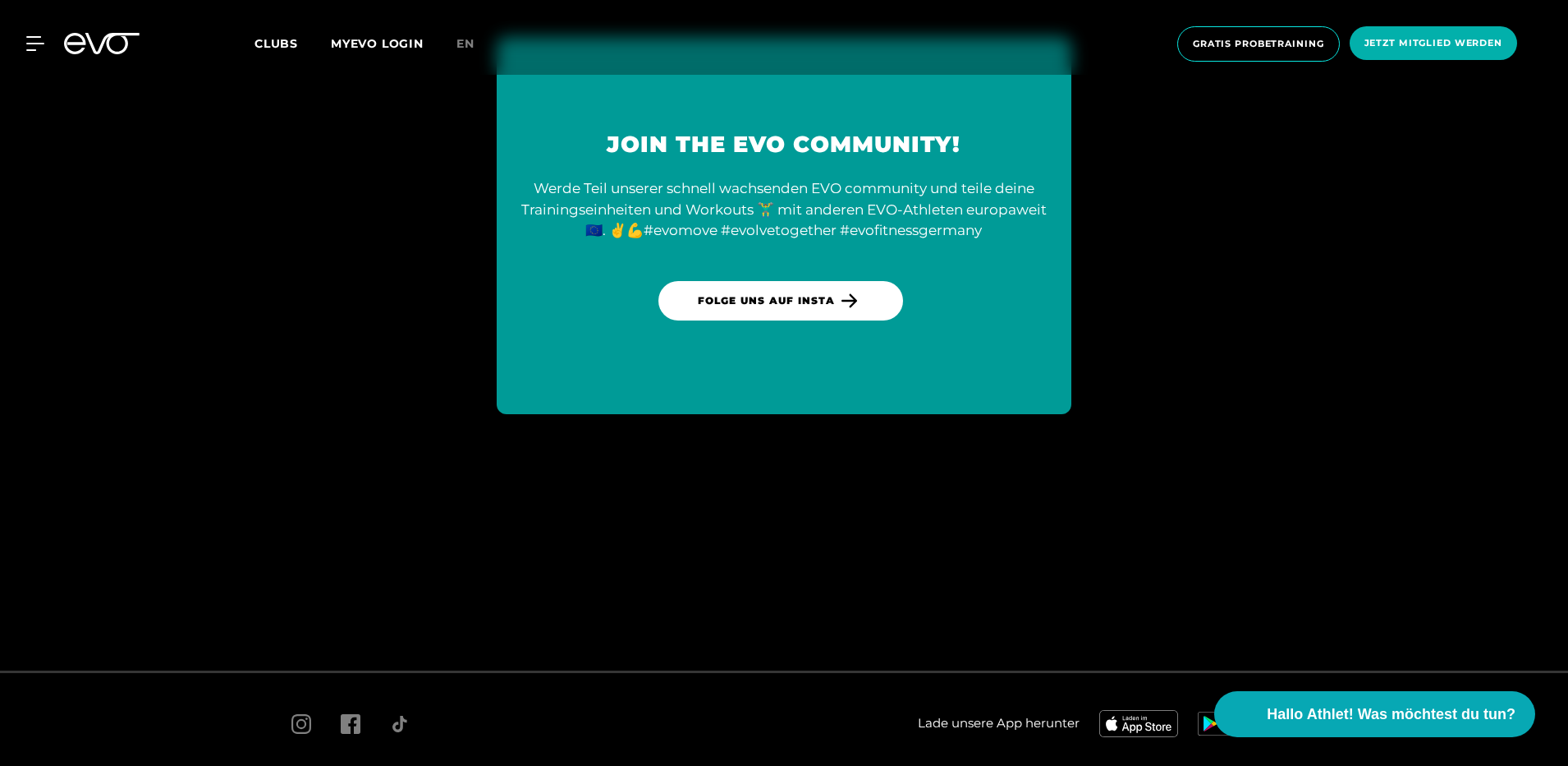
scroll to position [7997, 0]
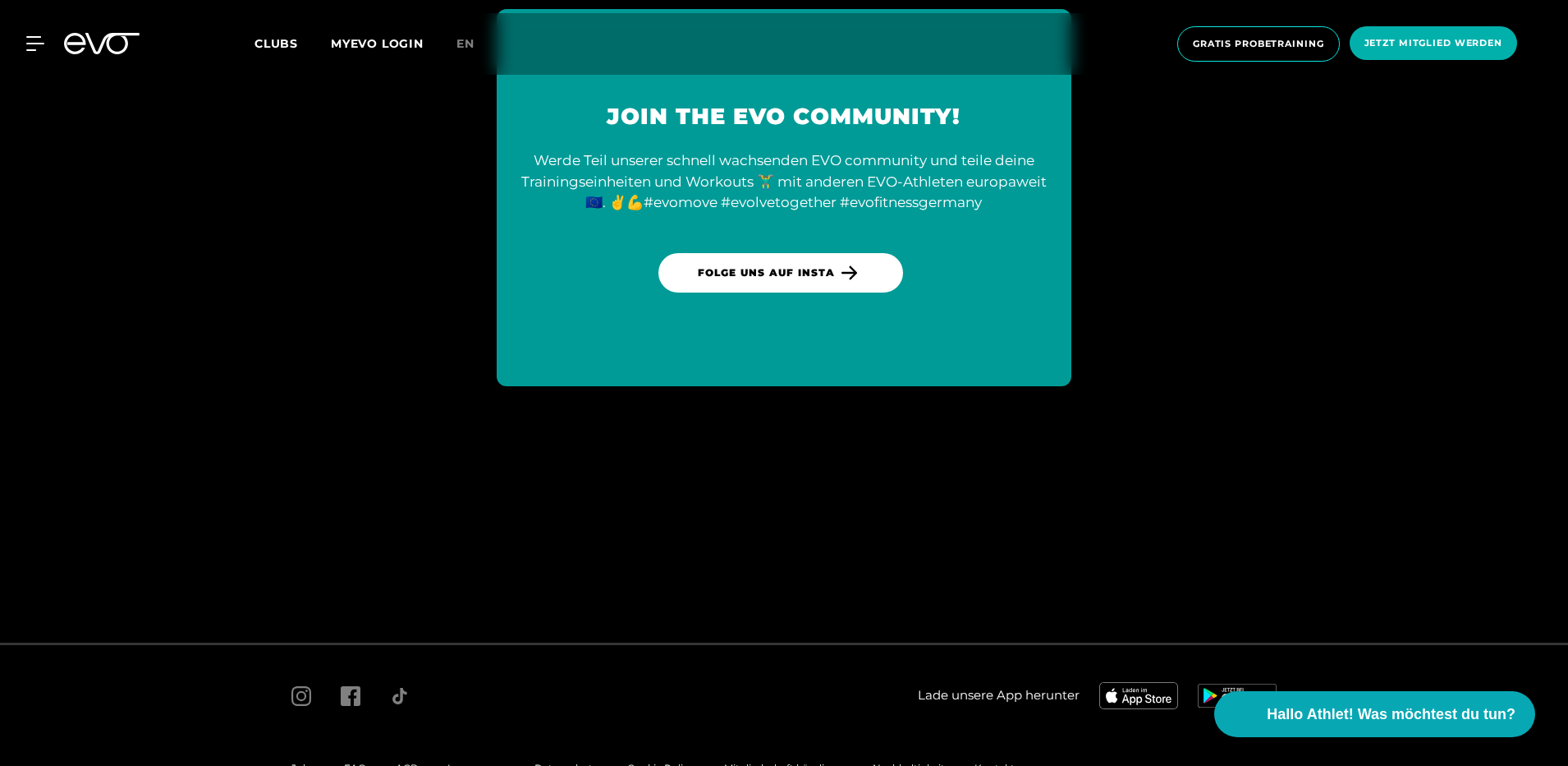
scroll to position [363, 0]
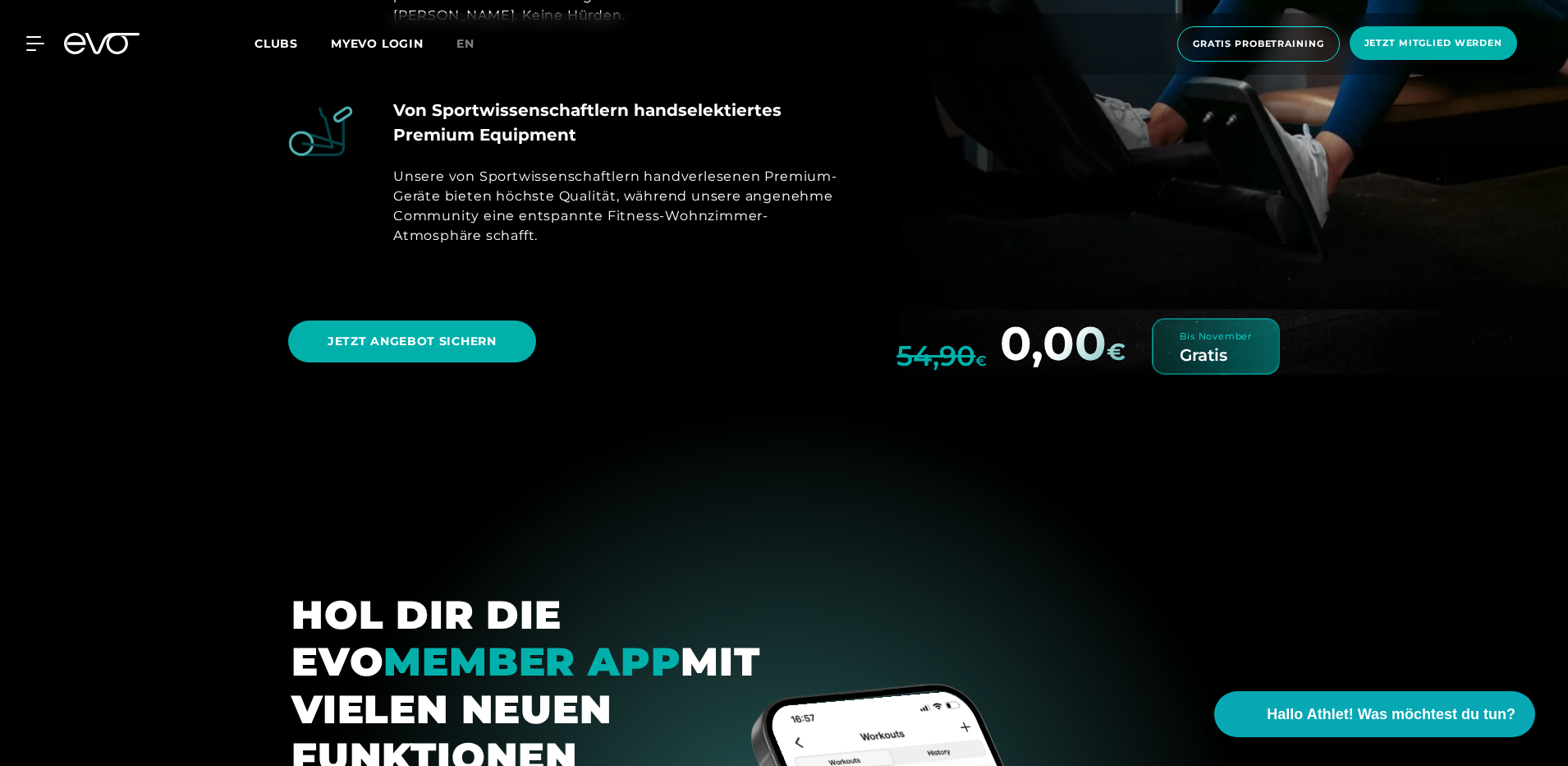
scroll to position [6492, 0]
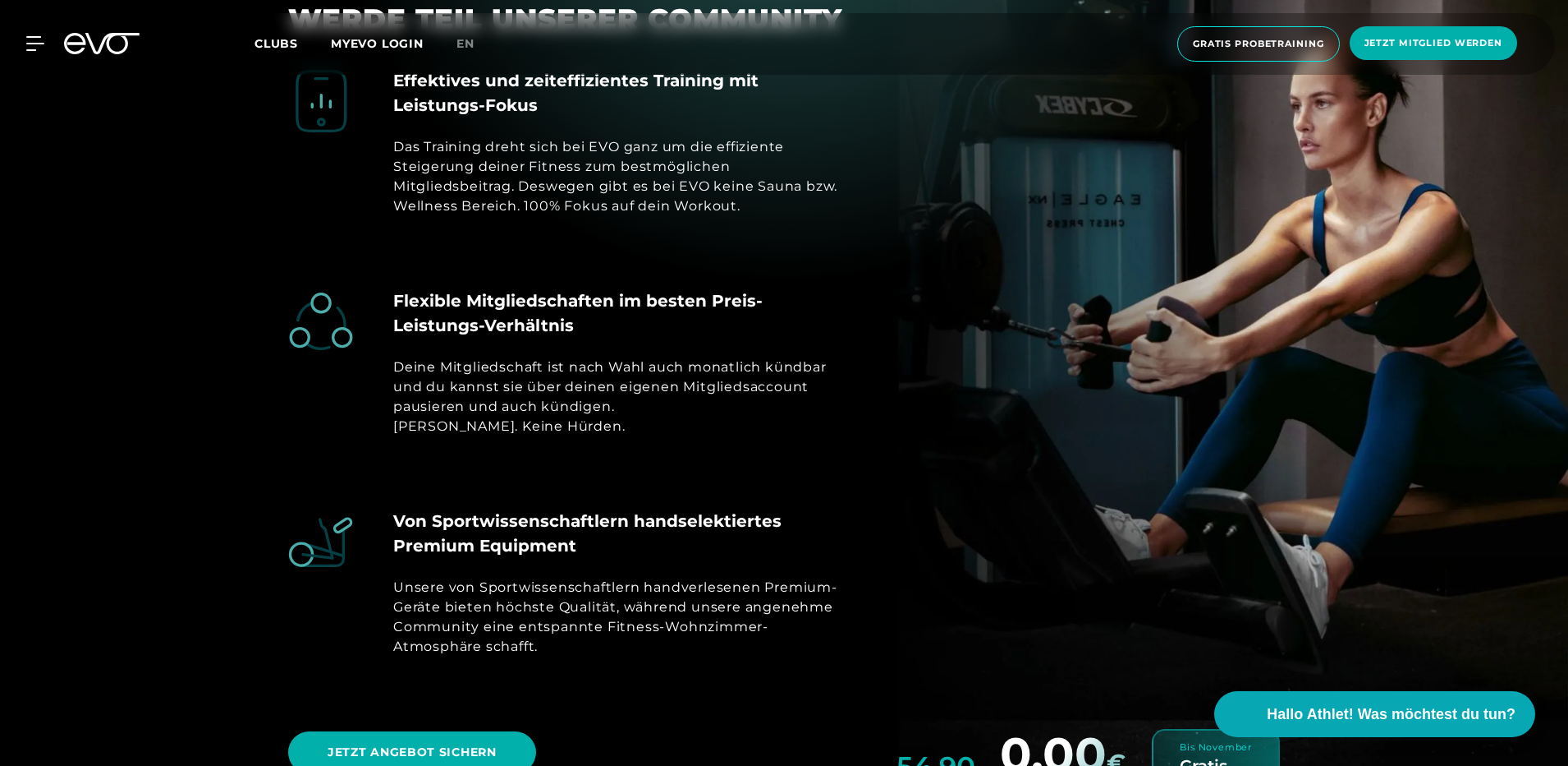
click at [283, 34] on div "MyEVO Login Über EVO Mitgliedschaften Probetraining TAGESPASS EVO Studios [GEOG…" at bounding box center [784, 43] width 1561 height 61
click at [280, 37] on span "Clubs" at bounding box center [277, 43] width 43 height 15
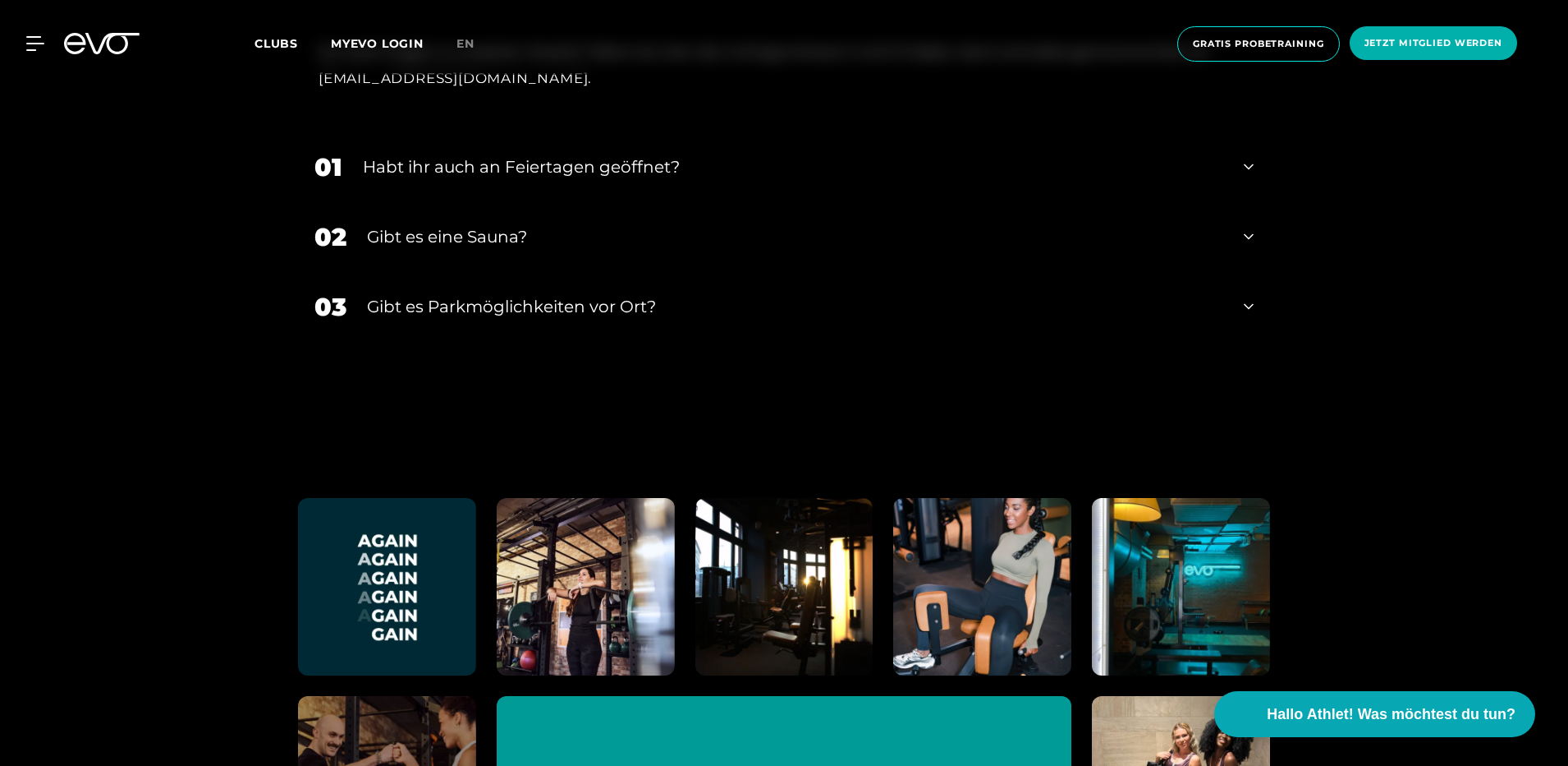
scroll to position [6902, 0]
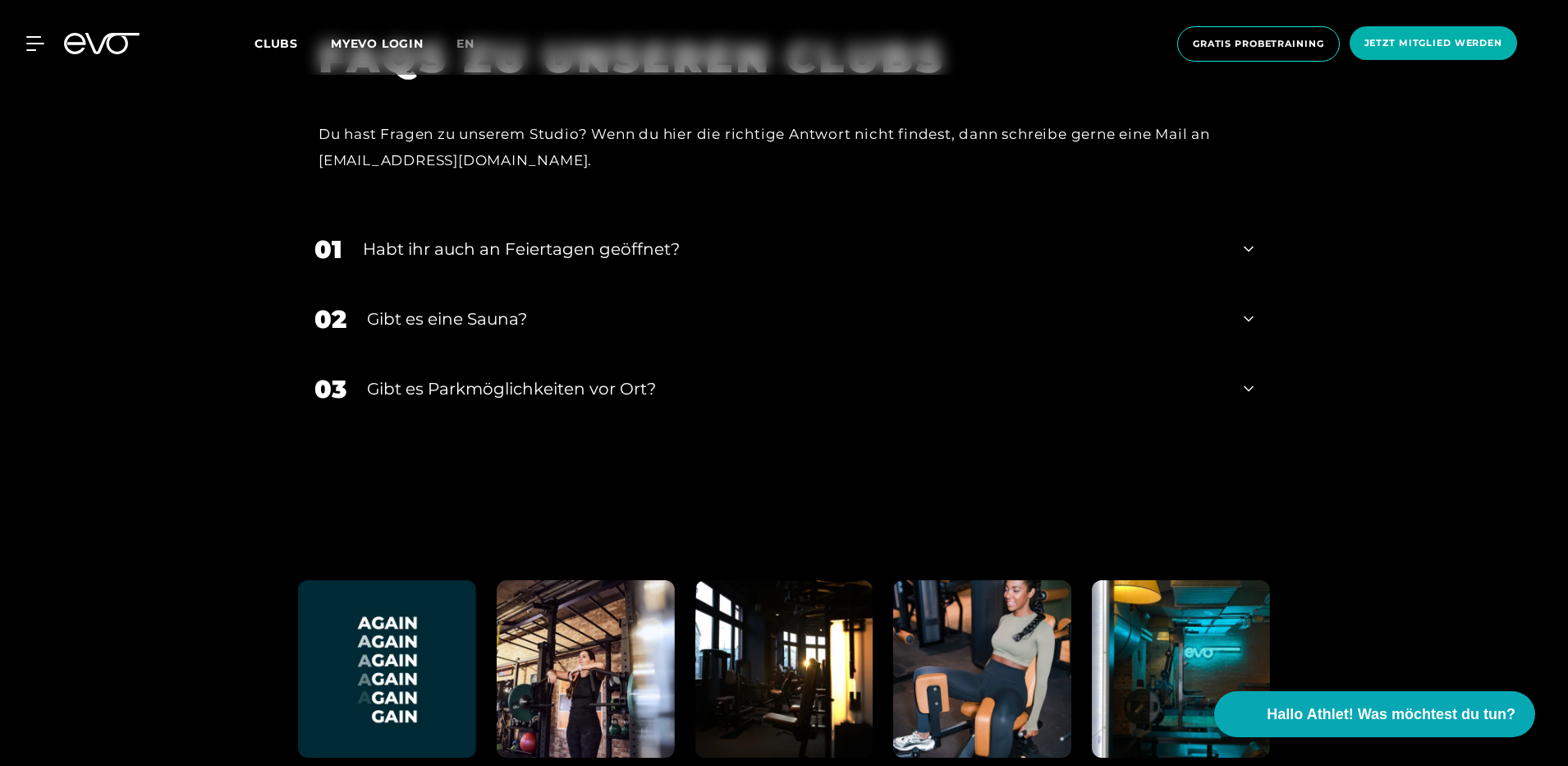
click at [615, 214] on div "01 Habt ihr auch an Feiertagen geöffnet?" at bounding box center [784, 249] width 972 height 70
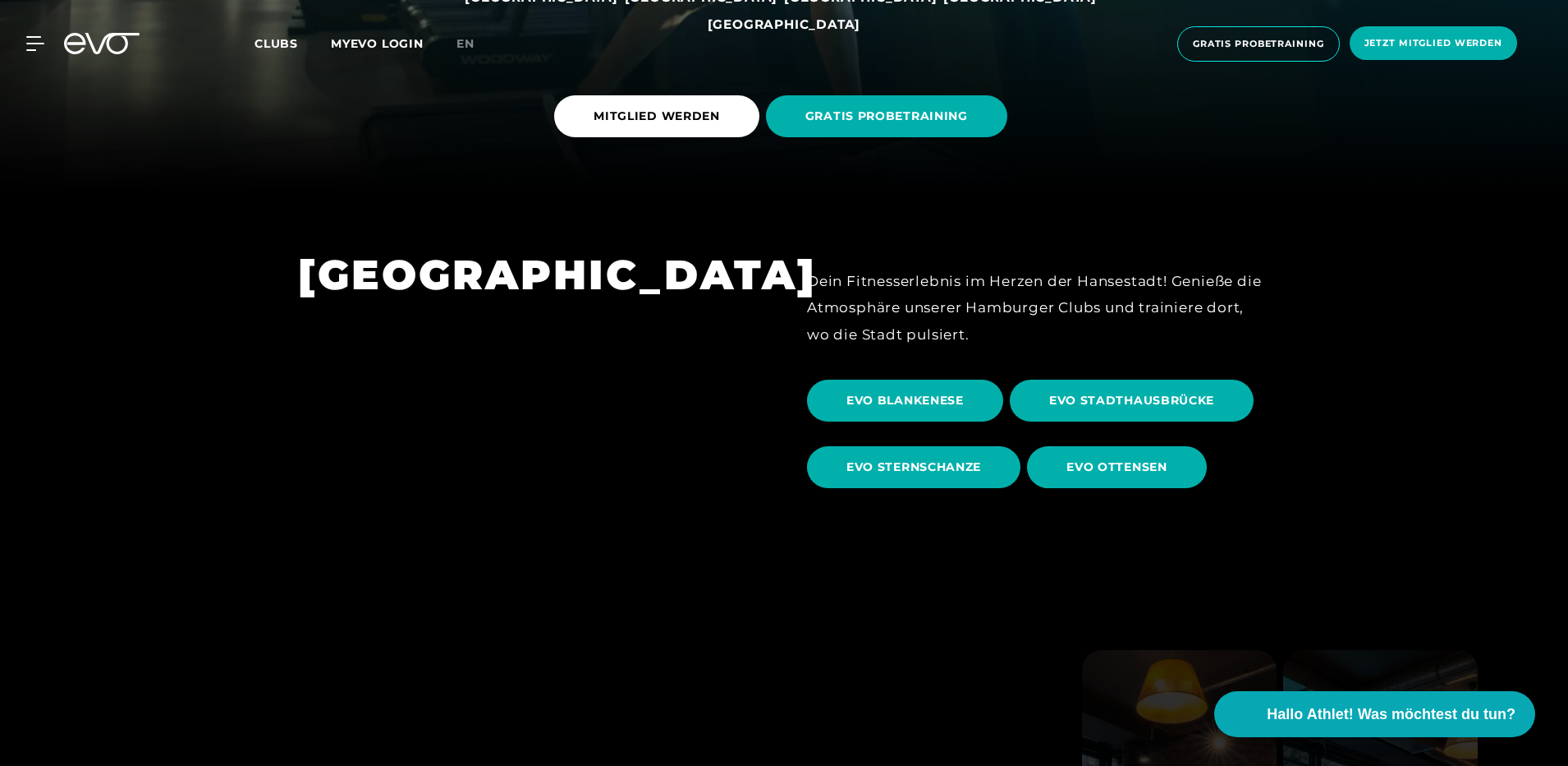
scroll to position [0, 0]
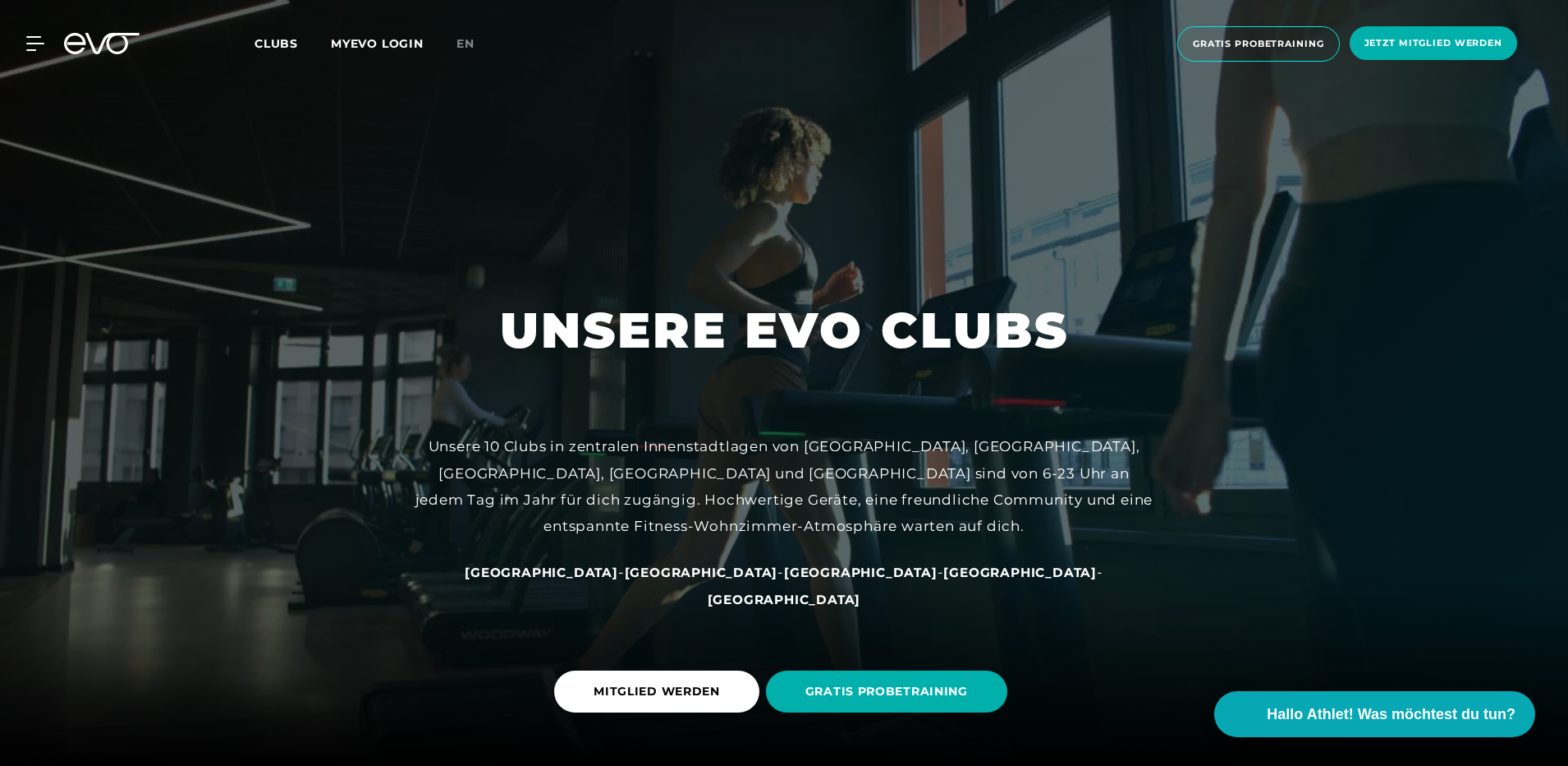
click at [367, 43] on link "MYEVO LOGIN" at bounding box center [378, 43] width 93 height 15
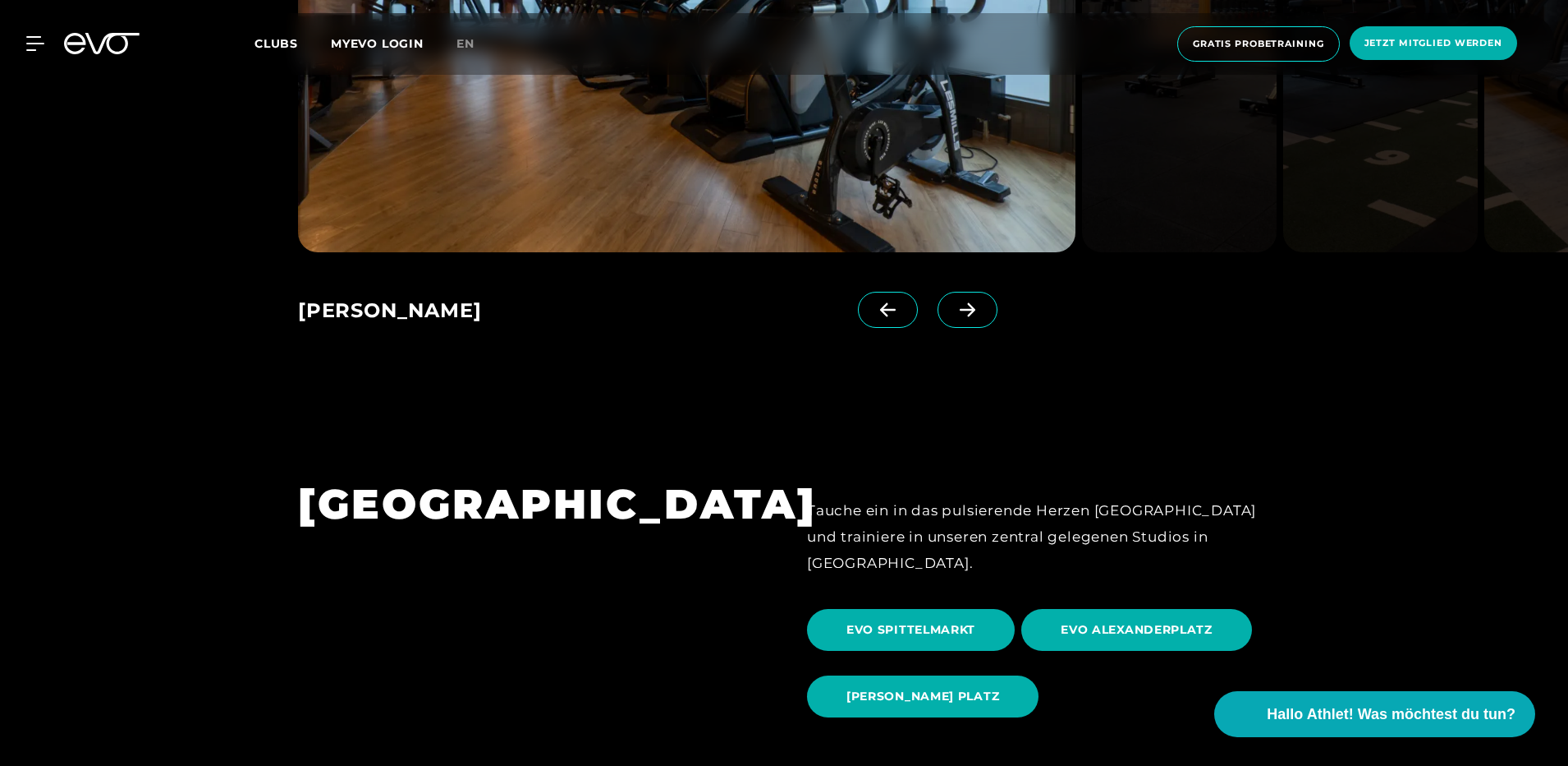
scroll to position [1150, 0]
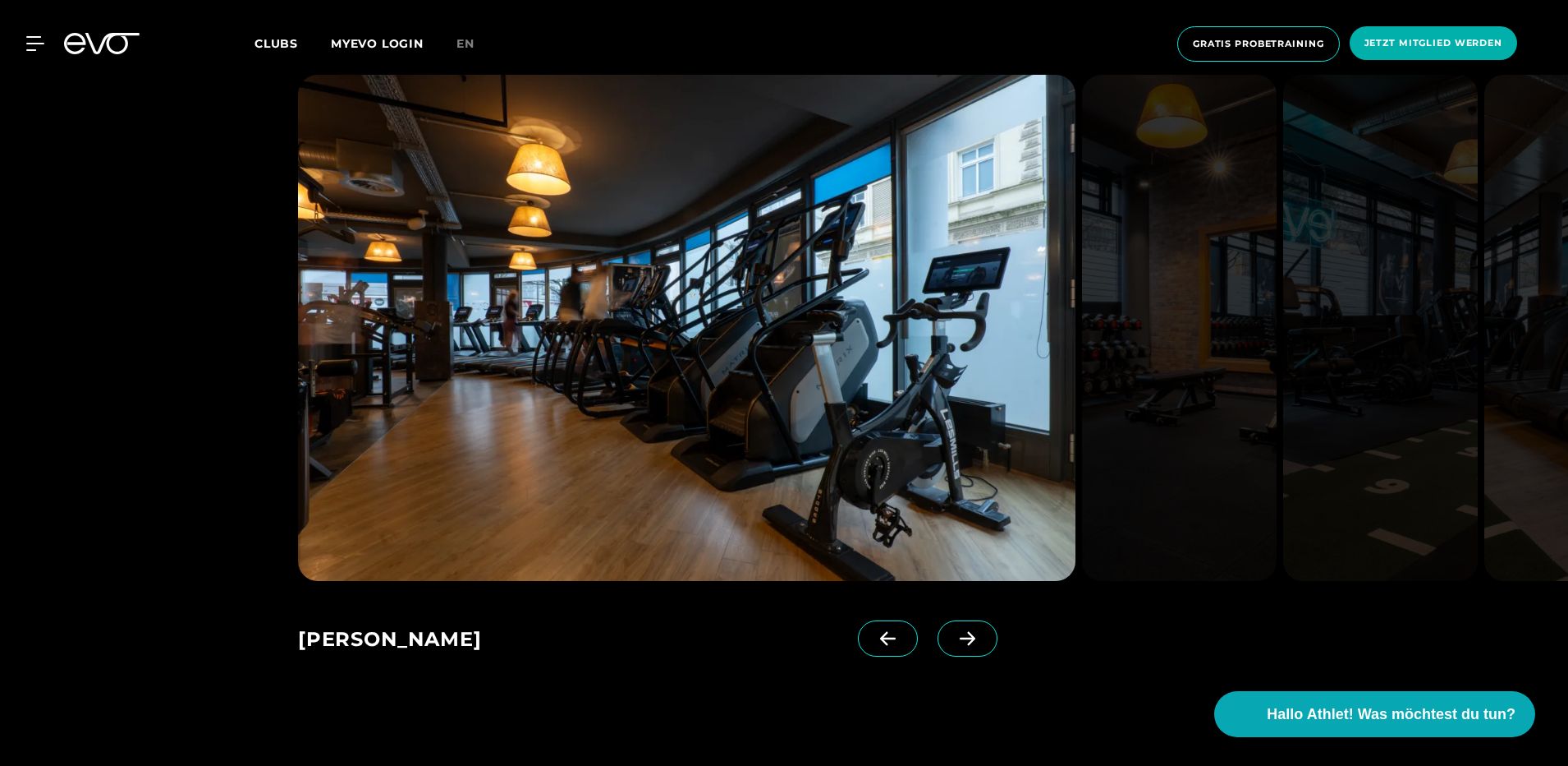
click at [910, 643] on div at bounding box center [919, 654] width 121 height 66
click at [960, 638] on icon at bounding box center [968, 638] width 16 height 14
